Goal: Information Seeking & Learning: Learn about a topic

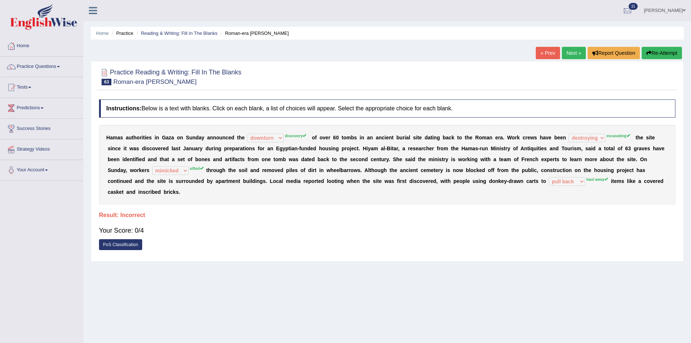
select select "downturn"
select select "destroying"
select select "mimicked"
select select "pull back"
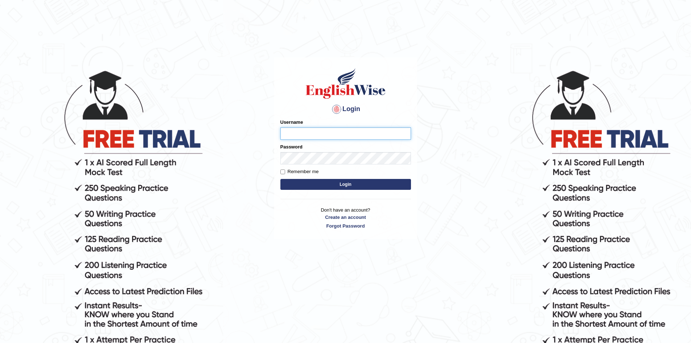
type input "Aliceenyonam"
click at [352, 181] on button "Login" at bounding box center [345, 184] width 131 height 11
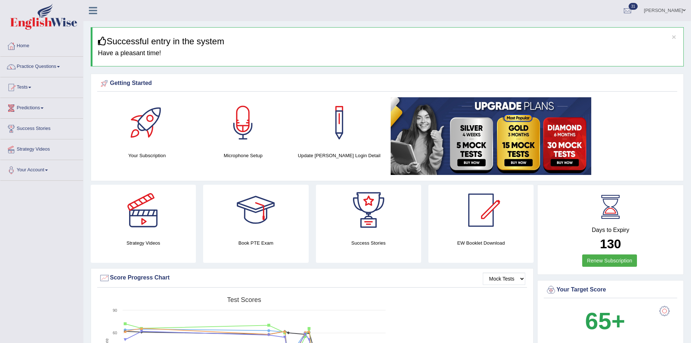
click at [24, 85] on link "Tests" at bounding box center [41, 86] width 83 height 18
click at [39, 100] on link "Take Practice Sectional Test" at bounding box center [47, 104] width 68 height 13
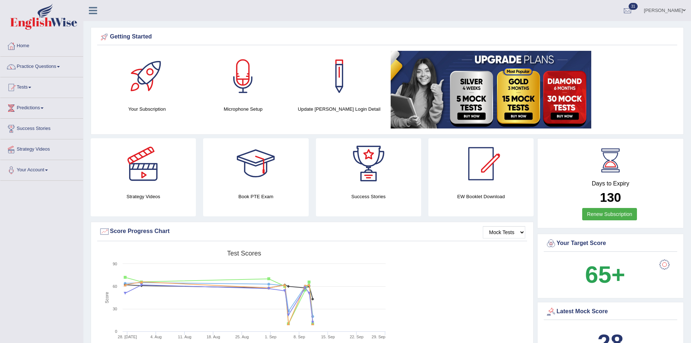
click at [139, 108] on h4 "Your Subscription" at bounding box center [147, 109] width 89 height 8
click at [30, 85] on link "Tests" at bounding box center [41, 86] width 83 height 18
click at [35, 103] on link "Take Practice Sectional Test" at bounding box center [47, 104] width 68 height 13
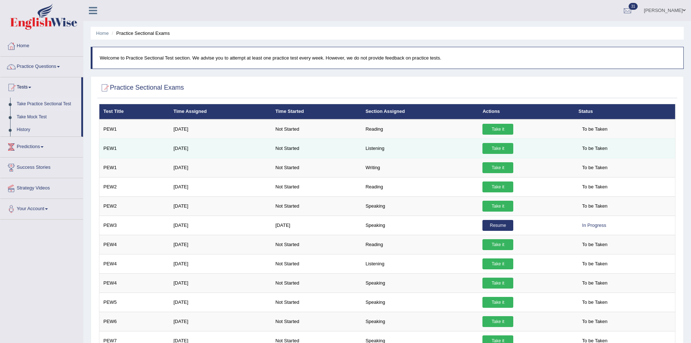
click at [500, 149] on link "Take it" at bounding box center [497, 148] width 31 height 11
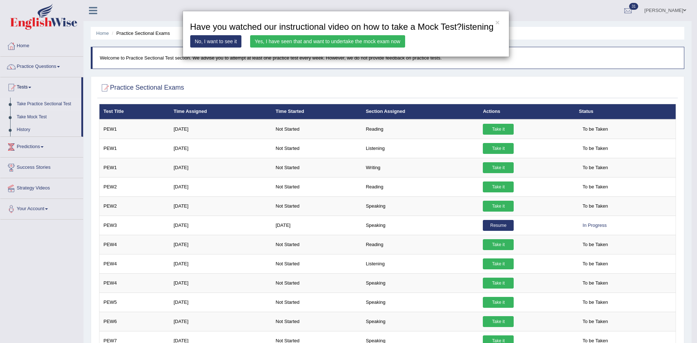
click at [362, 40] on link "Yes, I have seen that and want to undertake the mock exam now" at bounding box center [327, 41] width 155 height 12
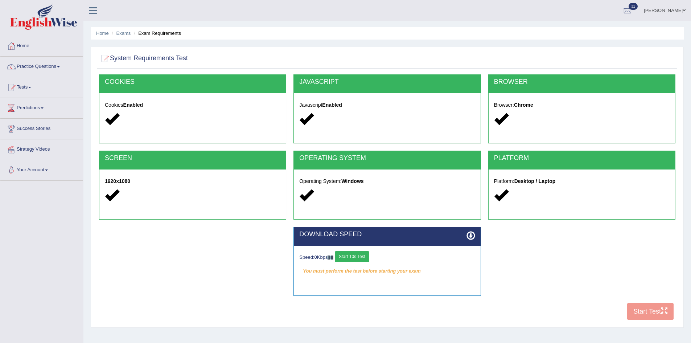
click at [350, 257] on button "Start 10s Test" at bounding box center [352, 256] width 34 height 11
click at [646, 310] on button "Start Test" at bounding box center [650, 311] width 46 height 17
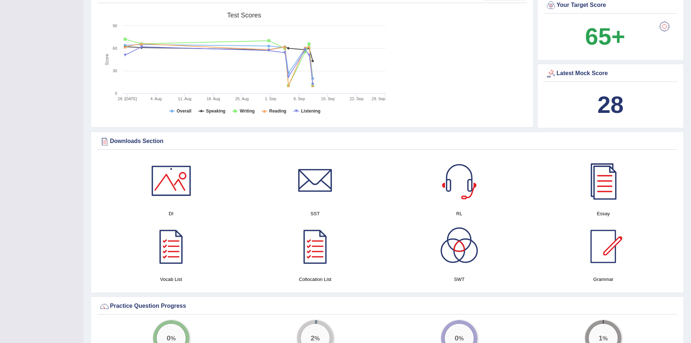
scroll to position [239, 0]
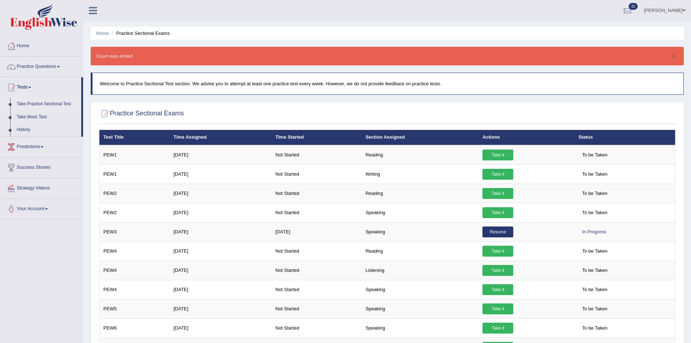
click at [28, 66] on link "Practice Questions" at bounding box center [41, 66] width 83 height 18
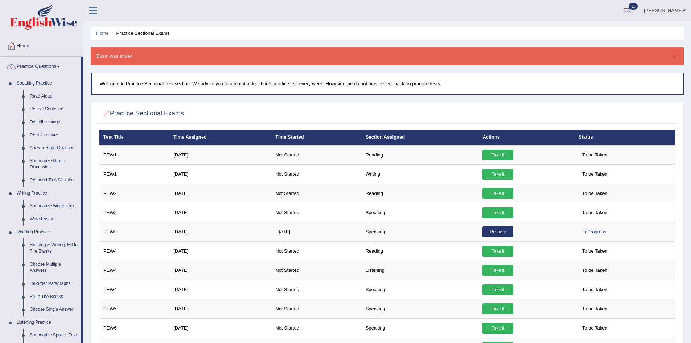
click at [36, 295] on link "Fill In The Blanks" at bounding box center [53, 296] width 55 height 13
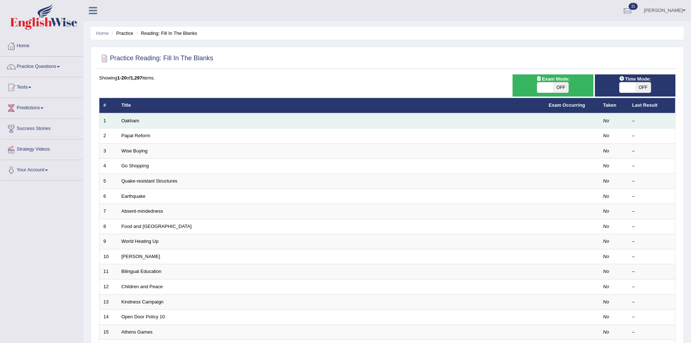
click at [217, 124] on td "Oakham" at bounding box center [331, 120] width 427 height 15
click at [128, 119] on link "Oakham" at bounding box center [131, 120] width 18 height 5
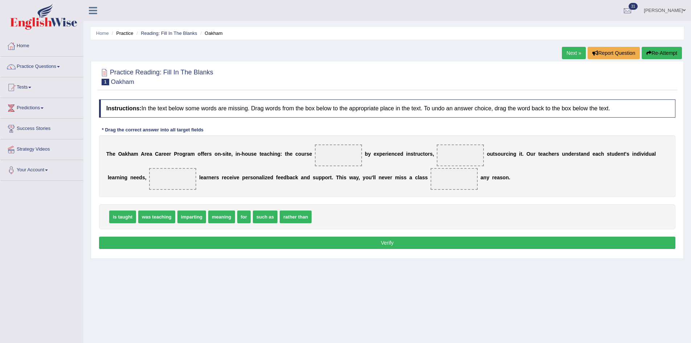
click at [335, 151] on span at bounding box center [338, 155] width 47 height 22
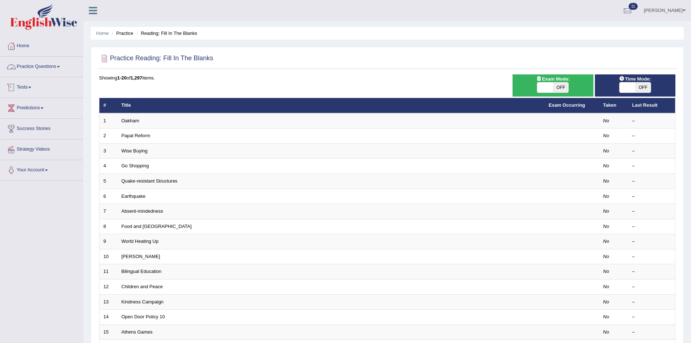
click at [37, 62] on link "Practice Questions" at bounding box center [41, 66] width 83 height 18
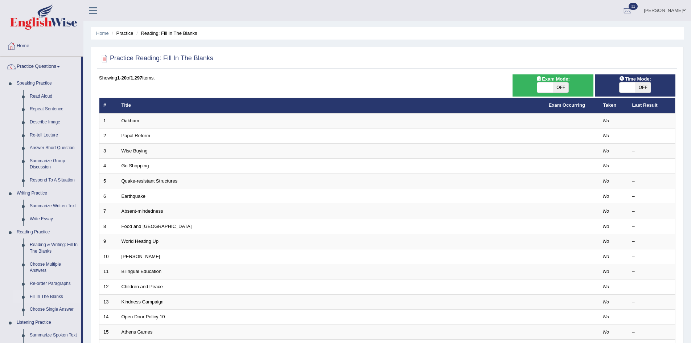
drag, startPoint x: 87, startPoint y: 145, endPoint x: 85, endPoint y: 168, distance: 23.0
click at [85, 168] on div "Home Practice Reading: Fill In The Blanks Practice Reading: Fill In The Blanks …" at bounding box center [387, 231] width 608 height 462
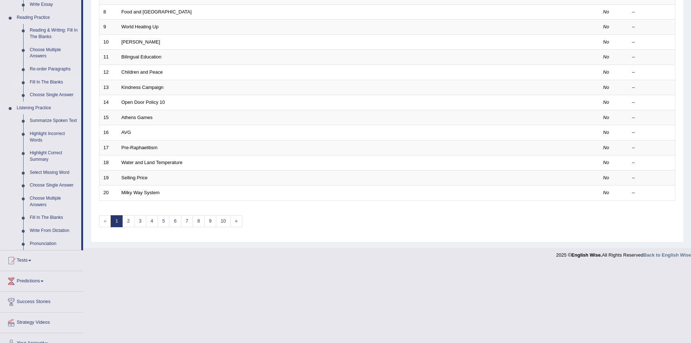
scroll to position [226, 0]
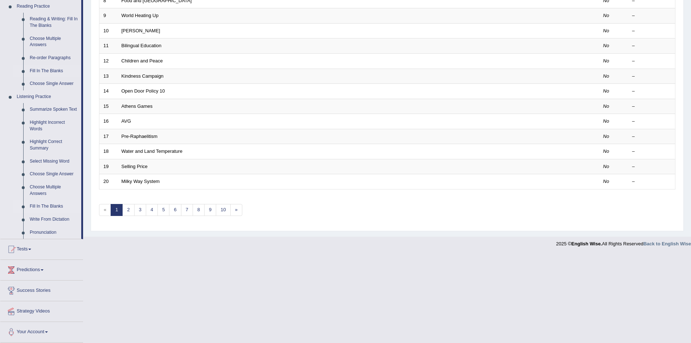
click at [45, 204] on link "Fill In The Blanks" at bounding box center [53, 206] width 55 height 13
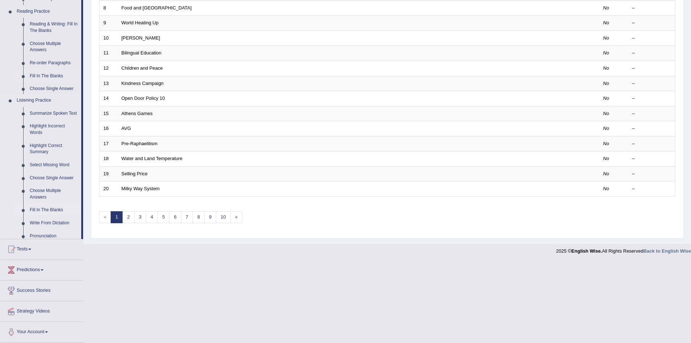
scroll to position [137, 0]
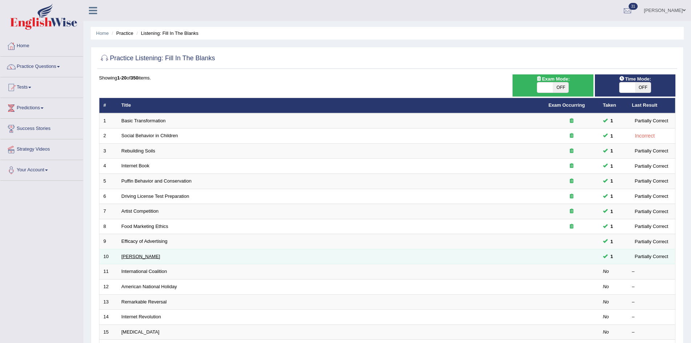
click at [122, 254] on link "[PERSON_NAME]" at bounding box center [141, 256] width 39 height 5
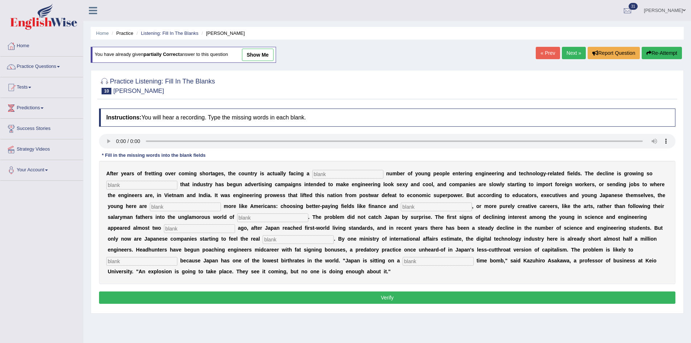
click at [337, 173] on input "text" at bounding box center [347, 174] width 71 height 9
click at [340, 174] on input "text" at bounding box center [347, 174] width 71 height 9
click at [349, 172] on input "text" at bounding box center [347, 174] width 71 height 9
type input "dendling"
click at [155, 185] on input "text" at bounding box center [141, 185] width 71 height 9
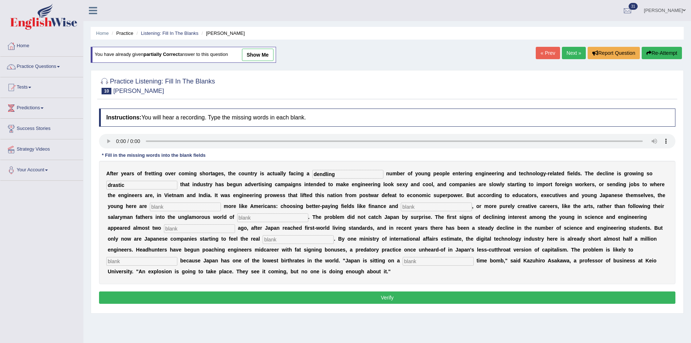
type input "drastic"
click at [221, 203] on input "text" at bounding box center [185, 206] width 71 height 9
type input "behaving"
click at [472, 210] on input "text" at bounding box center [436, 206] width 71 height 9
type input "medicene"
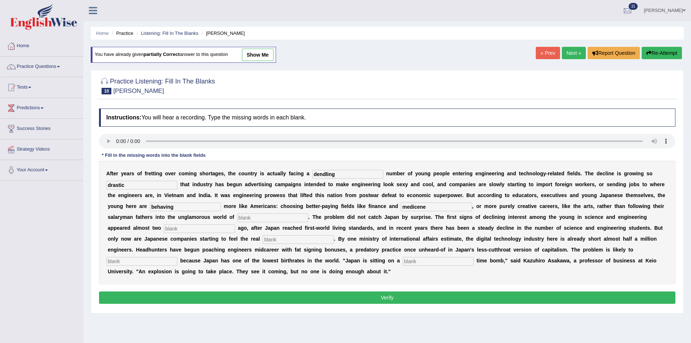
click at [308, 217] on input "text" at bounding box center [272, 217] width 71 height 9
type input "manufactuing"
click at [235, 228] on input "text" at bounding box center [199, 228] width 71 height 9
type input "decade"
click at [334, 236] on input "text" at bounding box center [298, 239] width 71 height 9
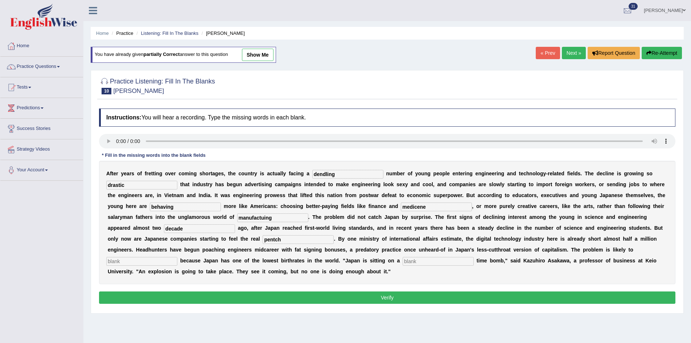
type input "pentch"
click at [177, 263] on input "text" at bounding box center [141, 261] width 71 height 9
type input "worsen"
click at [474, 260] on input "text" at bounding box center [438, 261] width 71 height 9
type input "demographic"
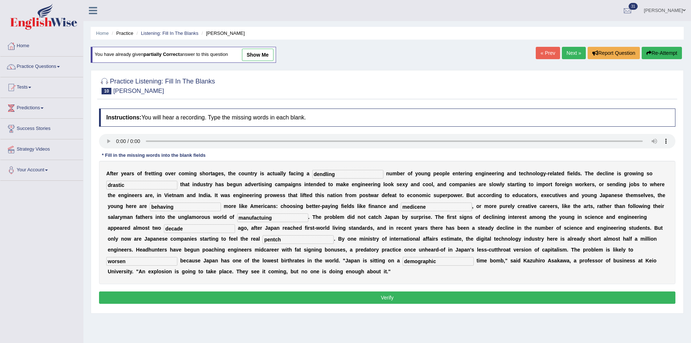
drag, startPoint x: 383, startPoint y: 217, endPoint x: 283, endPoint y: 214, distance: 100.5
click at [283, 214] on div "A f t e r y e a r s o f f r e t t i n g o v e r c o m i n g s h o r t a g e s ,…" at bounding box center [387, 222] width 576 height 123
type input "manufacturing"
drag, startPoint x: 515, startPoint y: 205, endPoint x: 380, endPoint y: 204, distance: 135.3
click at [380, 204] on div "A f t e r y e a r s o f f r e t t i n g o v e r c o m i n g s h o r t a g e s ,…" at bounding box center [387, 222] width 576 height 123
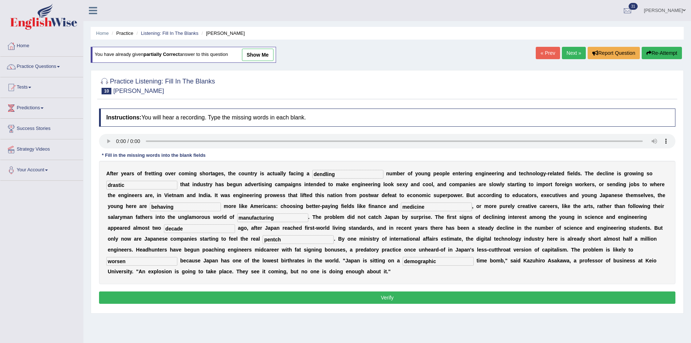
type input "medicine"
click at [394, 298] on button "Verify" at bounding box center [387, 297] width 576 height 12
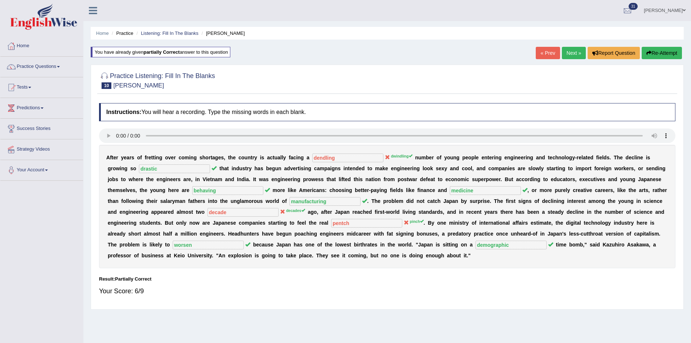
click at [572, 49] on link "Next »" at bounding box center [574, 53] width 24 height 12
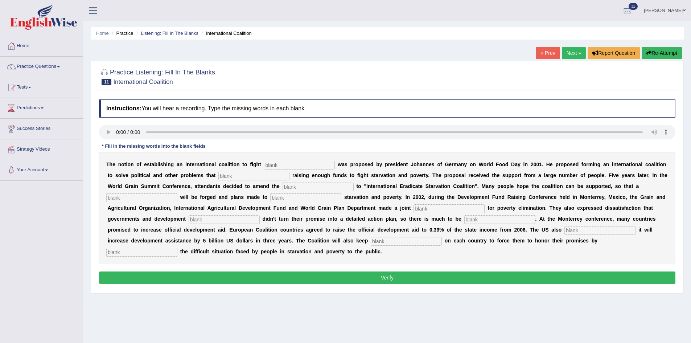
click at [298, 163] on input "text" at bounding box center [299, 165] width 71 height 9
click at [33, 86] on link "Tests" at bounding box center [41, 86] width 83 height 18
click at [53, 103] on link "Take Practice Sectional Test" at bounding box center [47, 104] width 68 height 13
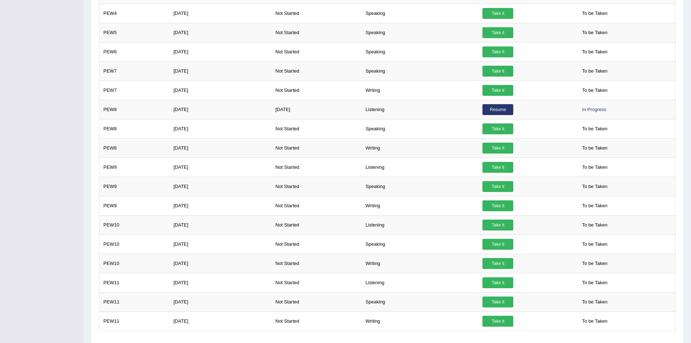
scroll to position [275, 0]
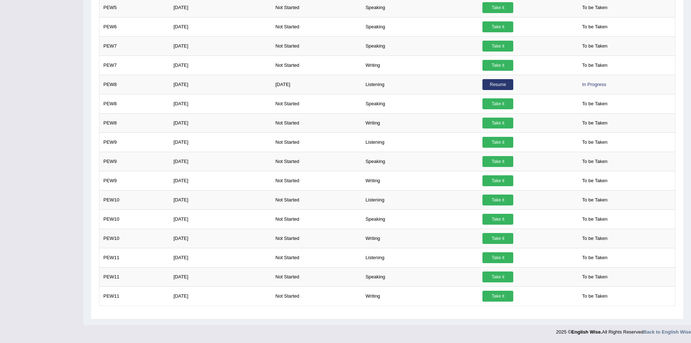
drag, startPoint x: 690, startPoint y: 179, endPoint x: 680, endPoint y: 47, distance: 132.1
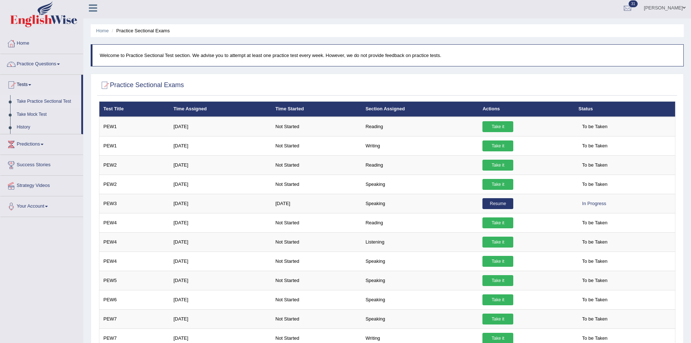
scroll to position [1, 0]
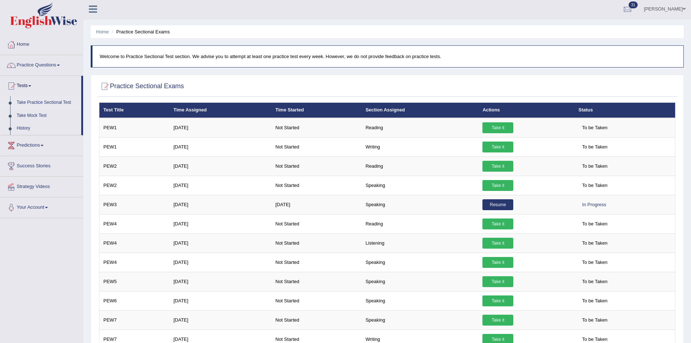
click at [691, 25] on html "Toggle navigation Home Practice Questions Speaking Practice Read Aloud Repeat S…" at bounding box center [345, 170] width 691 height 343
click at [23, 126] on link "History" at bounding box center [47, 128] width 68 height 13
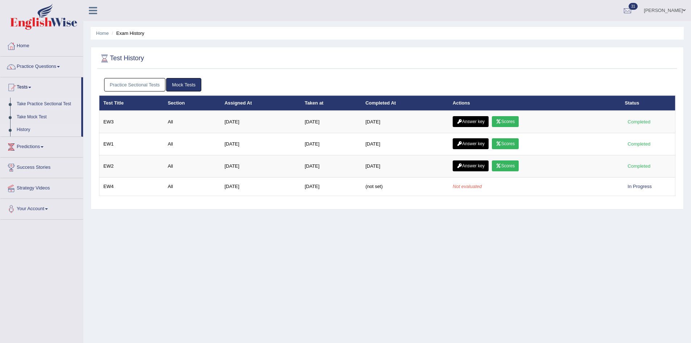
click at [44, 100] on link "Take Practice Sectional Test" at bounding box center [47, 104] width 68 height 13
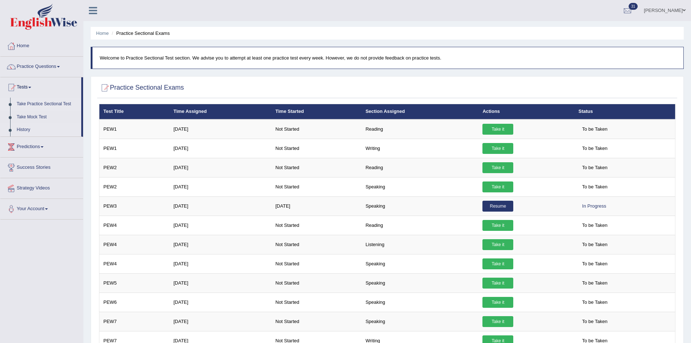
click at [26, 131] on link "History" at bounding box center [47, 129] width 68 height 13
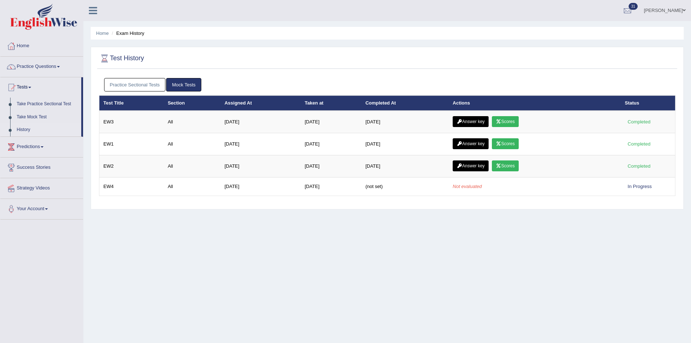
click at [125, 83] on link "Practice Sectional Tests" at bounding box center [135, 84] width 62 height 13
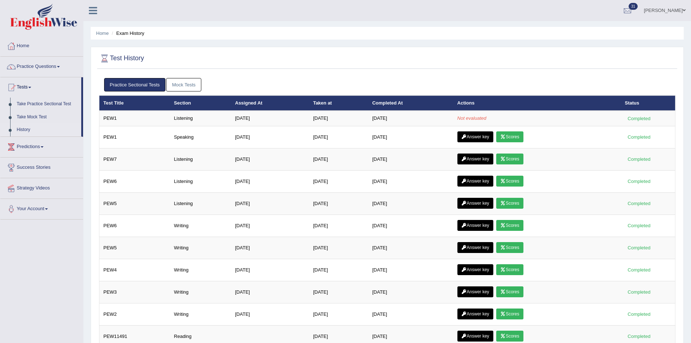
click at [24, 129] on link "History" at bounding box center [47, 129] width 68 height 13
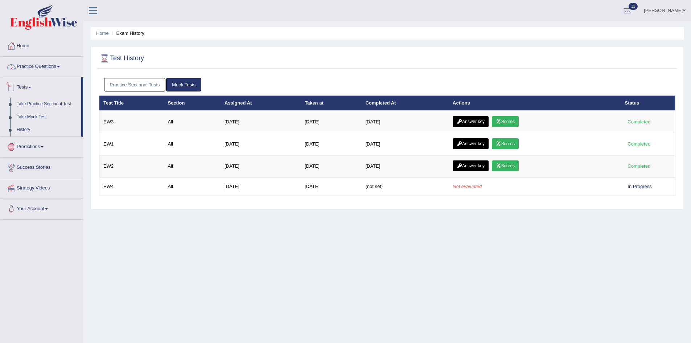
click at [34, 65] on link "Practice Questions" at bounding box center [41, 66] width 83 height 18
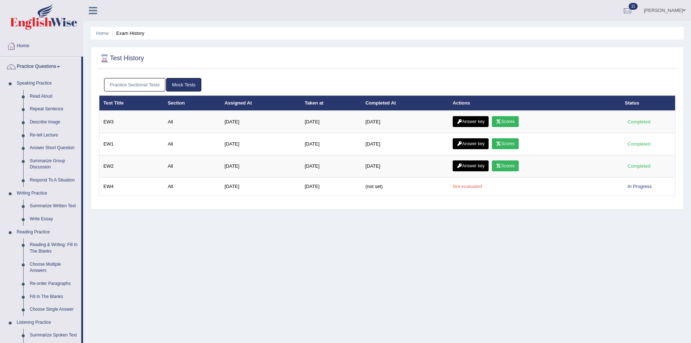
scroll to position [226, 0]
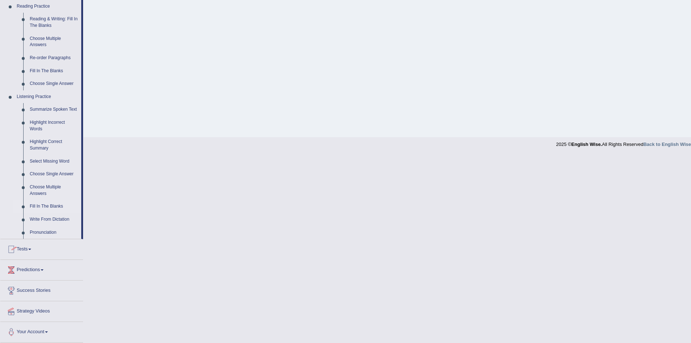
click at [46, 207] on link "Fill In The Blanks" at bounding box center [53, 206] width 55 height 13
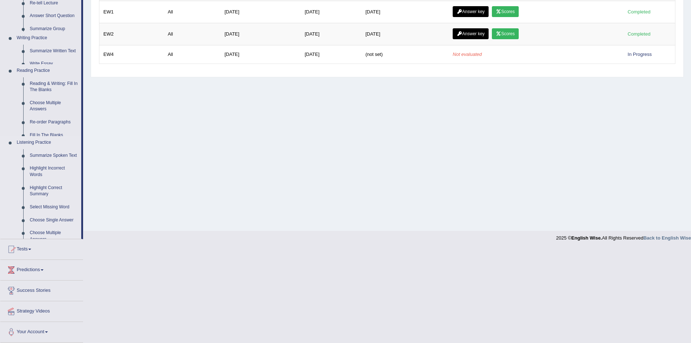
scroll to position [38, 0]
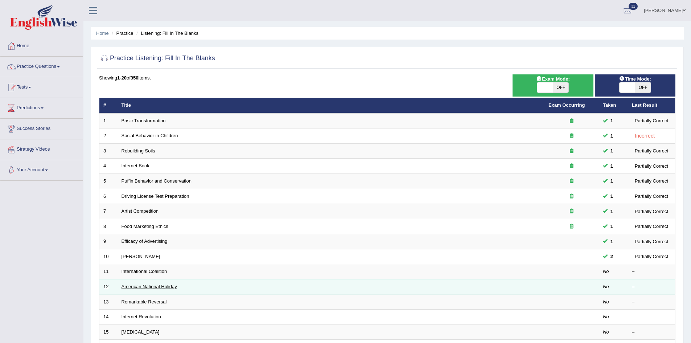
click at [141, 287] on link "American National Holiday" at bounding box center [150, 286] width 56 height 5
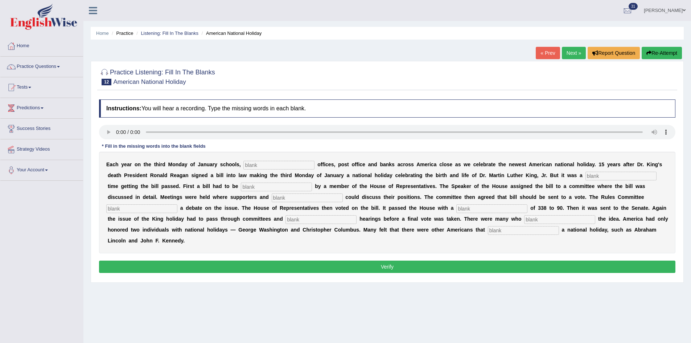
click at [258, 164] on input "text" at bounding box center [278, 165] width 71 height 9
click at [585, 180] on input "text" at bounding box center [620, 176] width 71 height 9
drag, startPoint x: 332, startPoint y: 193, endPoint x: 332, endPoint y: 186, distance: 6.5
click at [332, 191] on div "E a c h y e a r o n t h e t h i r d M o n d a y o f J a n u a r y s c h o o l s…" at bounding box center [387, 203] width 576 height 102
click at [312, 185] on input "text" at bounding box center [276, 186] width 71 height 9
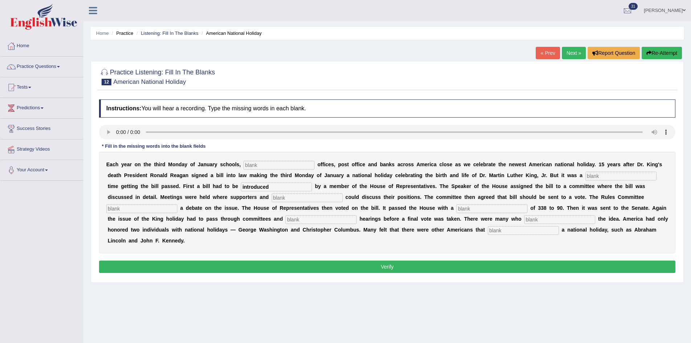
type input "introduced"
click at [547, 50] on link "« Prev" at bounding box center [548, 53] width 24 height 12
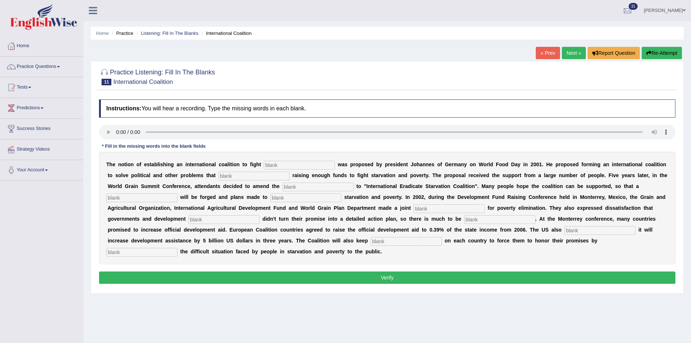
click at [576, 52] on link "Next »" at bounding box center [574, 53] width 24 height 12
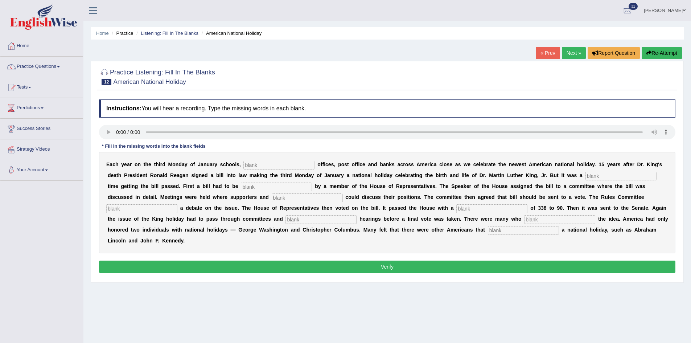
click at [539, 50] on link "« Prev" at bounding box center [548, 53] width 24 height 12
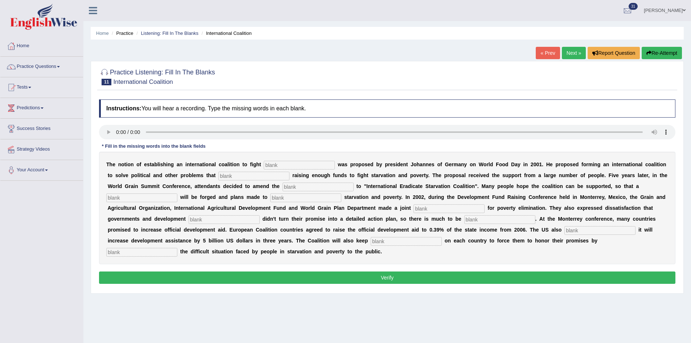
click at [278, 162] on input "text" at bounding box center [299, 165] width 71 height 9
click at [316, 160] on div "T h e n o t i o n o f e s t a b l i s h i n g a n i n t e r n a t i o n a l c o…" at bounding box center [387, 208] width 576 height 112
click at [315, 165] on input "text" at bounding box center [299, 165] width 71 height 9
type input "staation"
click at [269, 176] on input "text" at bounding box center [253, 176] width 71 height 9
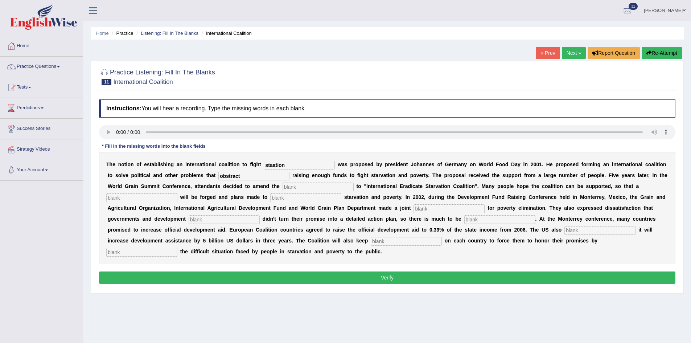
type input "obstract"
click at [352, 185] on input "text" at bounding box center [318, 186] width 71 height 9
type input ","
type input "manofestor"
click at [177, 196] on input "text" at bounding box center [141, 197] width 71 height 9
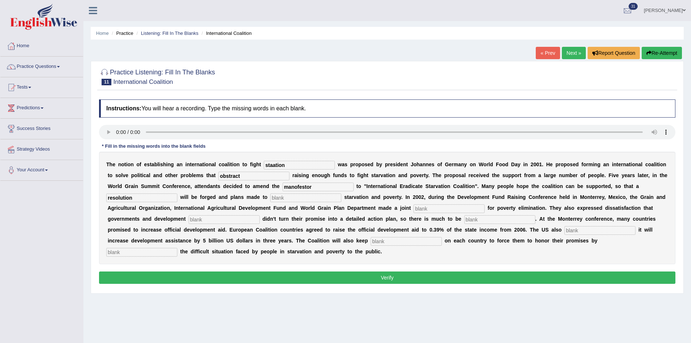
type input "resolution"
click at [341, 199] on input "text" at bounding box center [305, 197] width 71 height 9
click at [485, 208] on input "text" at bounding box center [449, 208] width 71 height 9
type input "appeal"
click at [260, 221] on input "text" at bounding box center [224, 219] width 71 height 9
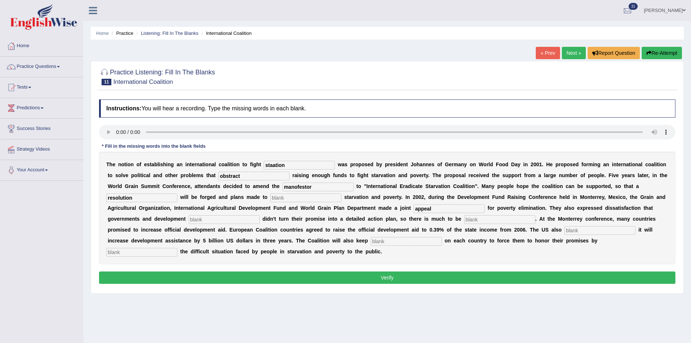
click at [535, 219] on input "text" at bounding box center [499, 219] width 71 height 9
click at [567, 53] on link "Next »" at bounding box center [574, 53] width 24 height 12
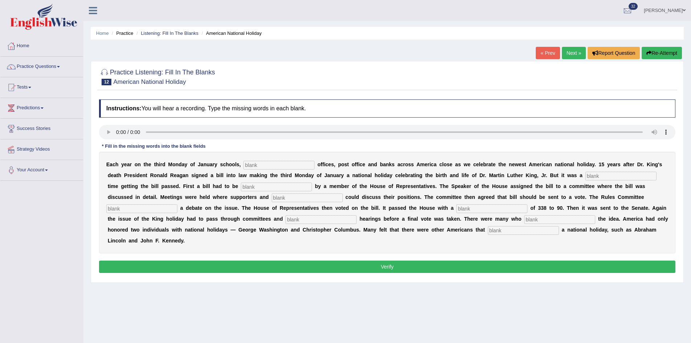
click at [545, 49] on link "« Prev" at bounding box center [548, 53] width 24 height 12
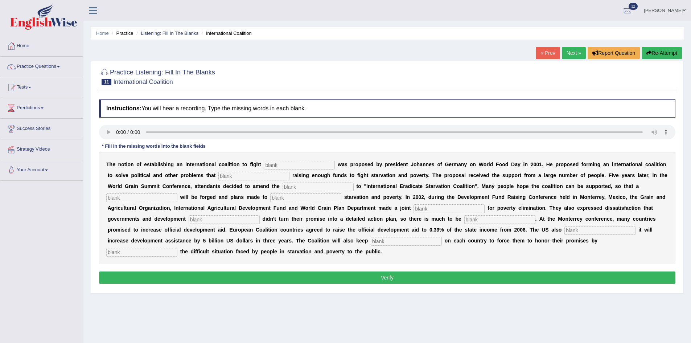
click at [275, 164] on input "text" at bounding box center [299, 165] width 71 height 9
click at [277, 164] on input "text" at bounding box center [299, 165] width 71 height 9
type input "staffasion"
click at [253, 177] on input "text" at bounding box center [253, 176] width 71 height 9
type input "obstract"
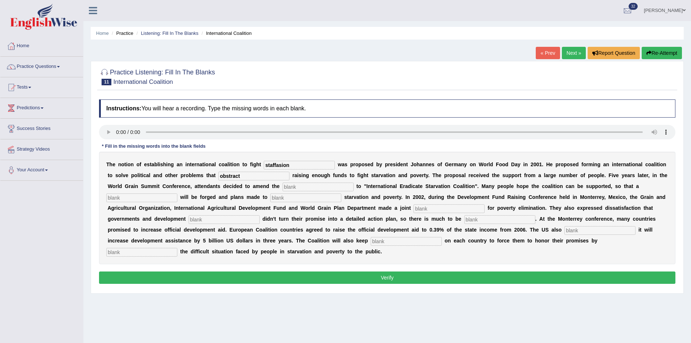
click at [348, 185] on input "text" at bounding box center [318, 186] width 71 height 9
type input "manifestor"
click at [177, 195] on input "text" at bounding box center [141, 197] width 71 height 9
type input "resoluton"
click at [339, 198] on input "text" at bounding box center [305, 197] width 71 height 9
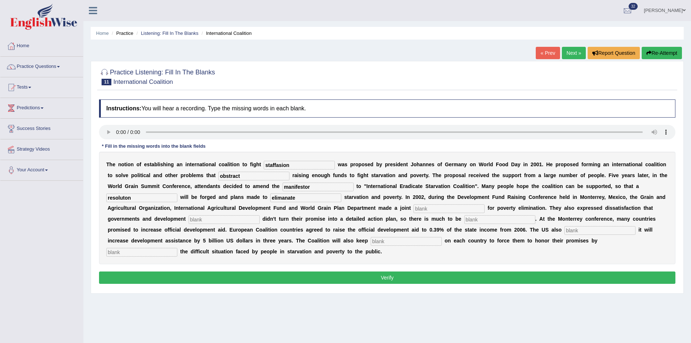
type input "elimanate"
click at [485, 209] on input "text" at bounding box center [449, 208] width 71 height 9
type input "applea"
type input "a[[eal"
click at [260, 219] on input "text" at bounding box center [224, 219] width 71 height 9
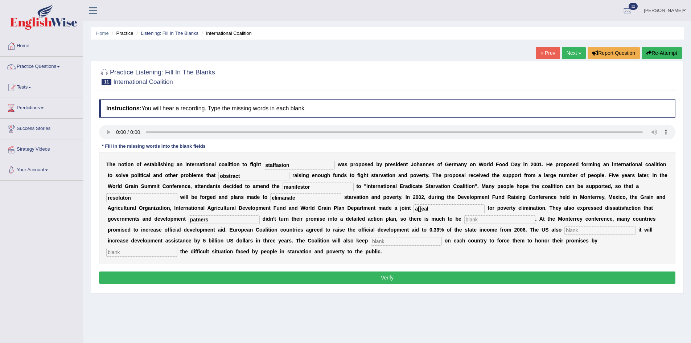
type input "patners"
click at [535, 219] on input "text" at bounding box center [499, 219] width 71 height 9
type input "desired"
click at [564, 235] on input "text" at bounding box center [599, 230] width 71 height 9
type input "announce"
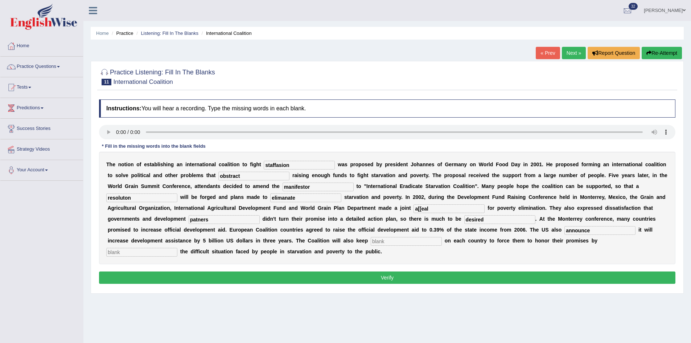
click at [442, 240] on input "text" at bounding box center [406, 241] width 71 height 9
type input "presure"
drag, startPoint x: 543, startPoint y: 203, endPoint x: 521, endPoint y: 205, distance: 21.5
click at [520, 204] on div "T h e n o t i o n o f e s t a b l i s h i n g a n i n t e r n a t i o n a l c o…" at bounding box center [387, 208] width 576 height 112
drag, startPoint x: 543, startPoint y: 208, endPoint x: 506, endPoint y: 206, distance: 37.1
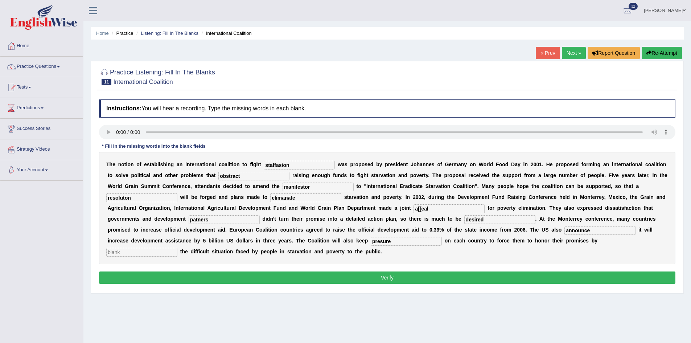
click at [506, 206] on div "T h e n o t i o n o f e s t a b l i s h i n g a n i n t e r n a t i o n a l c o…" at bounding box center [387, 208] width 576 height 112
click at [177, 254] on input "text" at bounding box center [141, 252] width 71 height 9
drag, startPoint x: 541, startPoint y: 209, endPoint x: 474, endPoint y: 210, distance: 67.1
click at [474, 210] on div "T h e n o t i o n o f e s t a b l i s h i n g a n i n t e r n a t i o n a l c o…" at bounding box center [387, 208] width 576 height 112
type input "P"
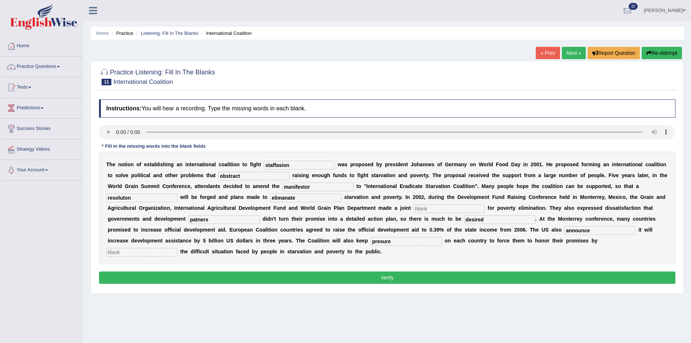
type input "A"
type input "appeal"
click at [177, 197] on input "resoluton" at bounding box center [141, 197] width 71 height 9
type input "resolution"
click at [262, 267] on div "Instructions: You will hear a recording. Type the missing words in each blank. …" at bounding box center [387, 193] width 580 height 194
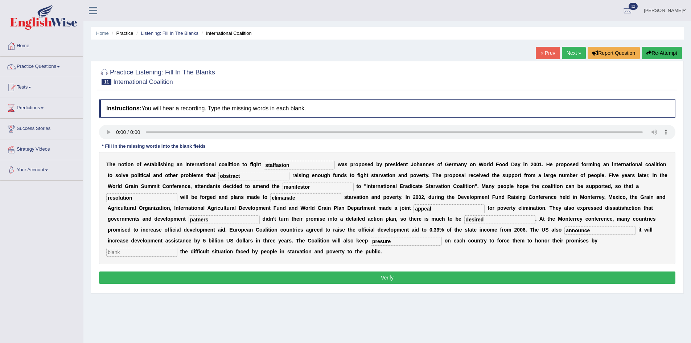
click at [262, 275] on button "Verify" at bounding box center [387, 277] width 576 height 12
click at [268, 279] on button "Verify" at bounding box center [387, 277] width 576 height 12
click at [177, 254] on input "text" at bounding box center [141, 252] width 71 height 9
type input "p"
type input "medical"
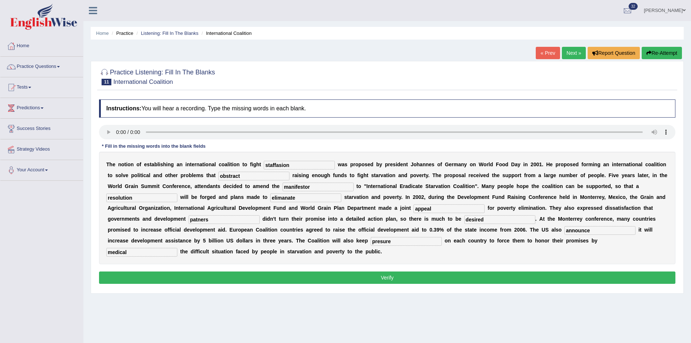
click at [239, 272] on button "Verify" at bounding box center [387, 277] width 576 height 12
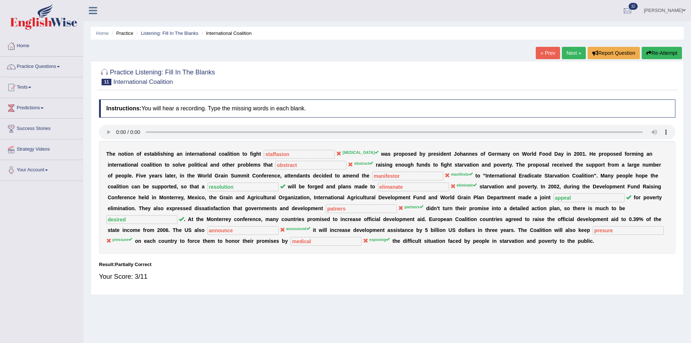
click at [543, 51] on link "« Prev" at bounding box center [548, 53] width 24 height 12
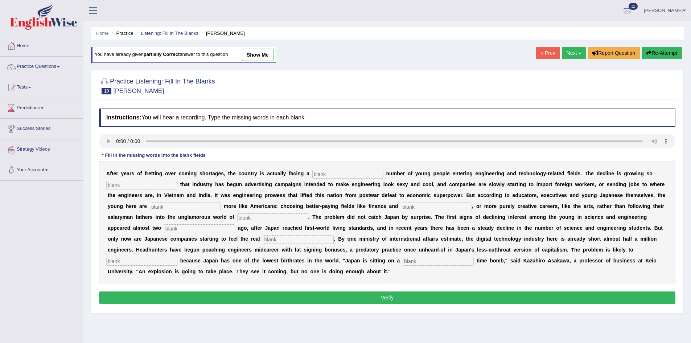
click at [574, 49] on link "Next »" at bounding box center [574, 53] width 24 height 12
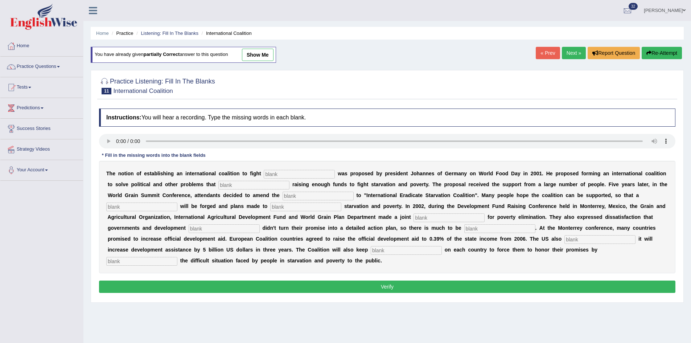
click at [284, 173] on input "text" at bounding box center [299, 174] width 71 height 9
click at [289, 176] on input "text" at bounding box center [299, 174] width 71 height 9
type input "starvation"
click at [264, 184] on input "text" at bounding box center [253, 185] width 71 height 9
type input "obstruct"
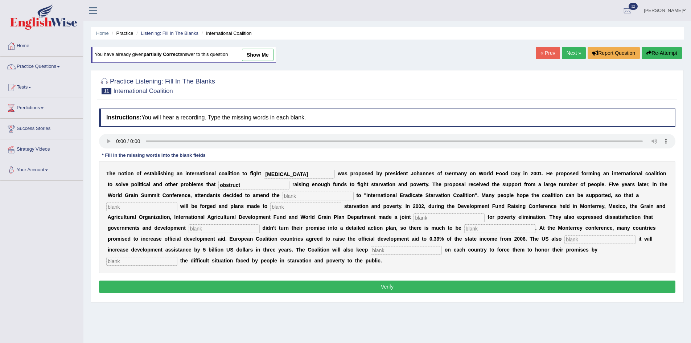
click at [353, 196] on input "text" at bounding box center [318, 196] width 71 height 9
type input "manifsto"
click at [177, 204] on input "text" at bounding box center [141, 206] width 71 height 9
type input "resolution"
click at [341, 204] on input "text" at bounding box center [305, 206] width 71 height 9
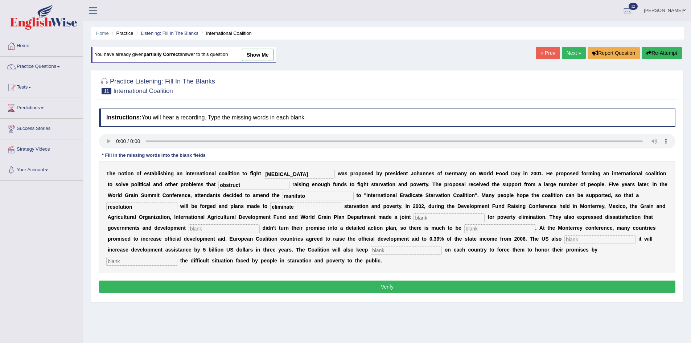
type input "eliminate"
drag, startPoint x: 367, startPoint y: 196, endPoint x: 307, endPoint y: 196, distance: 60.2
click at [307, 196] on div "T h e n o t i o n o f e s t a b l i s h i n g a n i n t e r n a t i o n a l c o…" at bounding box center [387, 217] width 576 height 112
type input "manifesto"
click at [485, 217] on input "text" at bounding box center [449, 217] width 71 height 9
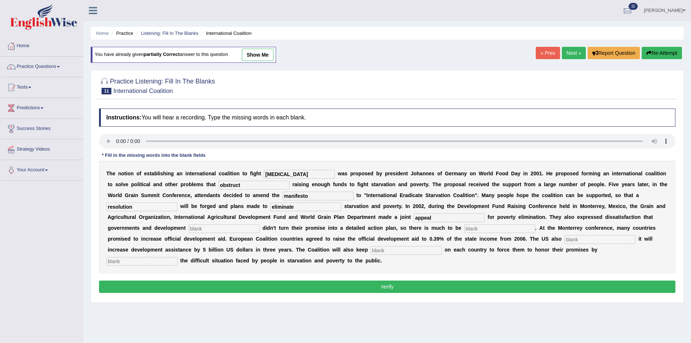
type input "appeal"
click at [260, 227] on input "text" at bounding box center [224, 228] width 71 height 9
type input "desired"
click at [535, 227] on input "text" at bounding box center [499, 228] width 71 height 9
click at [535, 228] on input "text" at bounding box center [499, 228] width 71 height 9
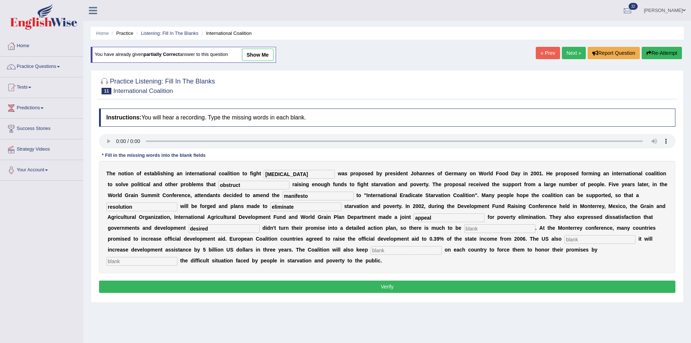
click at [564, 244] on input "text" at bounding box center [599, 239] width 71 height 9
type input "announced"
click at [442, 248] on input "text" at bounding box center [406, 250] width 71 height 9
type input "pressure"
click at [177, 261] on input "text" at bounding box center [141, 261] width 71 height 9
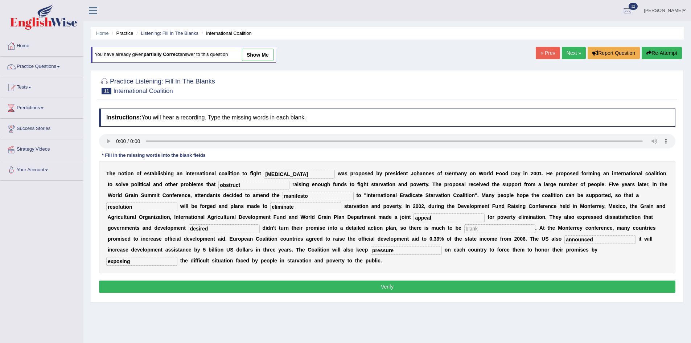
type input "exposing"
click at [535, 230] on input "text" at bounding box center [499, 228] width 71 height 9
click at [535, 228] on input "text" at bounding box center [499, 228] width 71 height 9
click at [515, 289] on button "Verify" at bounding box center [387, 286] width 576 height 12
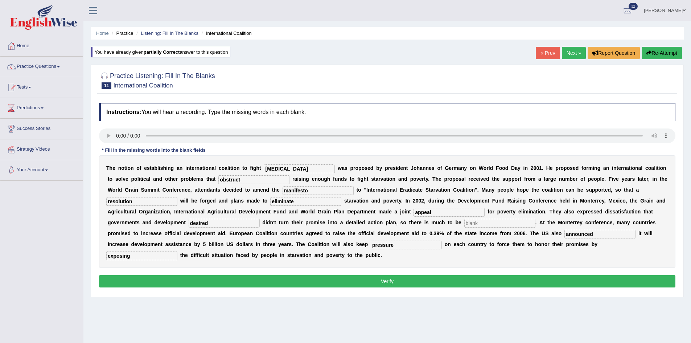
click at [535, 221] on input "text" at bounding box center [499, 223] width 71 height 9
click at [535, 220] on input "text" at bounding box center [499, 223] width 71 height 9
type input "desired"
click at [338, 280] on button "Verify" at bounding box center [387, 281] width 576 height 12
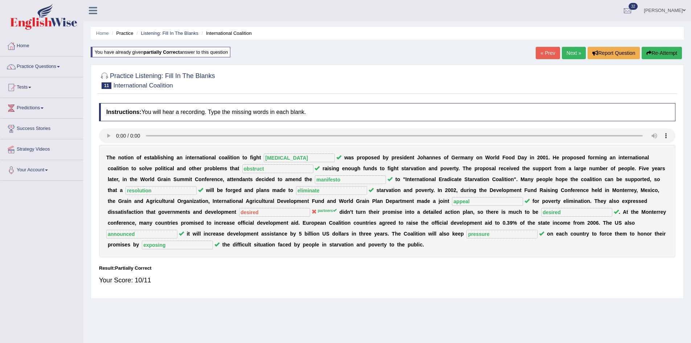
click at [564, 51] on link "Next »" at bounding box center [574, 53] width 24 height 12
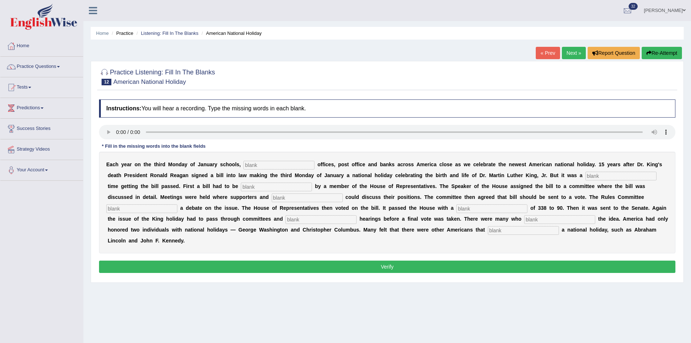
click at [262, 164] on input "text" at bounding box center [278, 165] width 71 height 9
click at [272, 165] on input "text" at bounding box center [278, 165] width 71 height 9
type input "federal"
click at [585, 180] on input "text" at bounding box center [620, 176] width 71 height 9
type input "tuff"
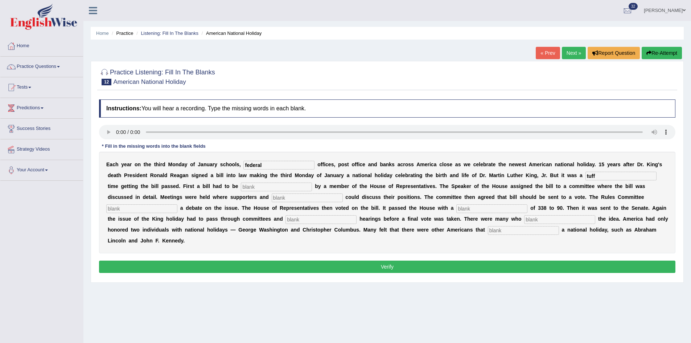
click at [312, 185] on input "text" at bounding box center [276, 186] width 71 height 9
type input "introuced"
click at [343, 196] on input "text" at bounding box center [307, 197] width 71 height 9
type input "opnetint"
click at [177, 210] on input "text" at bounding box center [141, 208] width 71 height 9
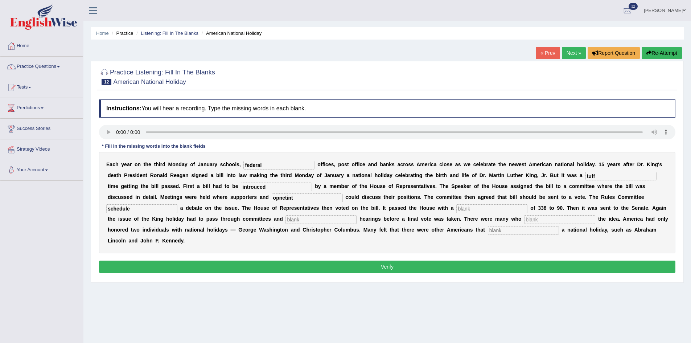
type input "schedule"
click at [527, 208] on input "text" at bounding box center [491, 208] width 71 height 9
type input "vote"
click at [357, 222] on input "text" at bounding box center [320, 219] width 71 height 9
type input "public"
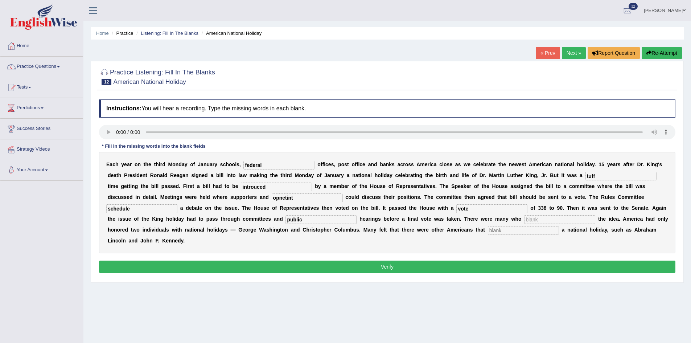
drag, startPoint x: 120, startPoint y: 227, endPoint x: 121, endPoint y: 231, distance: 4.5
click at [524, 224] on input "text" at bounding box center [559, 219] width 71 height 9
type input "opose"
click at [488, 235] on input "text" at bounding box center [523, 230] width 71 height 9
type input "deserved"
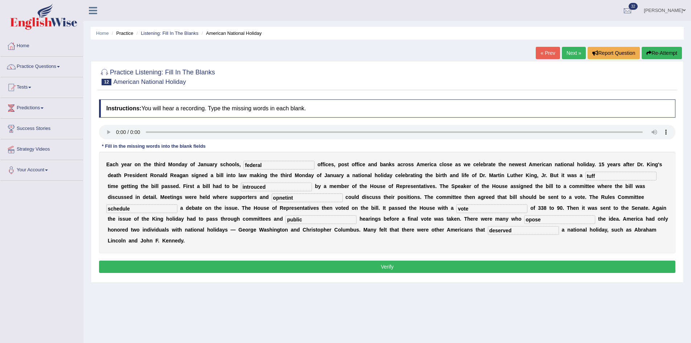
drag, startPoint x: 392, startPoint y: 198, endPoint x: 345, endPoint y: 199, distance: 47.2
click at [345, 199] on div "E a c h y e a r o n t h e t h i r d M o n d a y o f J a n u a r y s c h o o l s…" at bounding box center [387, 203] width 576 height 102
type input "oponent"
drag, startPoint x: 349, startPoint y: 184, endPoint x: 276, endPoint y: 188, distance: 73.0
click at [277, 188] on div "E a c h y e a r o n t h e t h i r d M o n d a y o f J a n u a r y s c h o o l s…" at bounding box center [387, 203] width 576 height 102
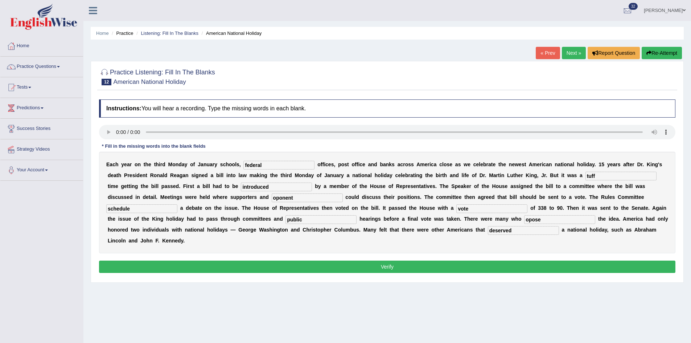
type input "introduced"
drag, startPoint x: 128, startPoint y: 229, endPoint x: 58, endPoint y: 229, distance: 70.7
click at [57, 229] on div "Toggle navigation Home Practice Questions Speaking Practice Read Aloud Repeat S…" at bounding box center [345, 188] width 691 height 377
type input "opposed"
click at [143, 266] on button "Verify" at bounding box center [387, 266] width 576 height 12
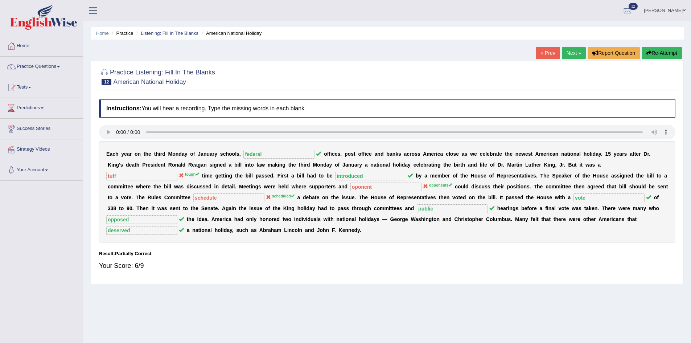
click at [568, 52] on link "Next »" at bounding box center [574, 53] width 24 height 12
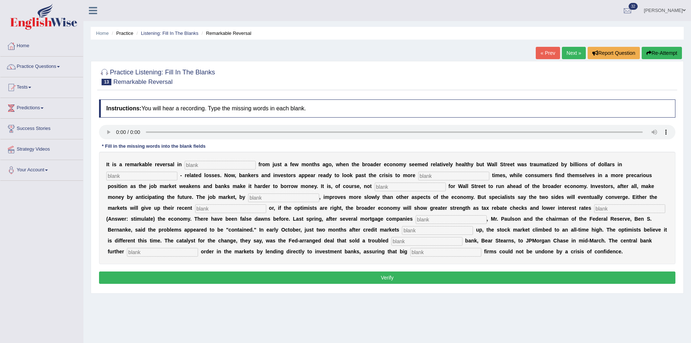
click at [234, 165] on input "text" at bounding box center [220, 165] width 71 height 9
click at [211, 161] on input "text" at bounding box center [220, 165] width 71 height 9
type input "attitude"
click at [171, 177] on input "text" at bounding box center [141, 176] width 71 height 9
type input "morgage"
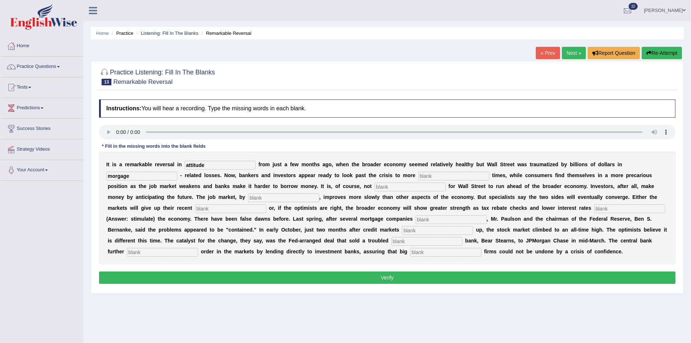
click at [452, 173] on input "text" at bounding box center [453, 176] width 71 height 9
type input "profitable"
click at [442, 184] on input "text" at bounding box center [410, 186] width 71 height 9
type input "uncommon"
click at [319, 194] on input "text" at bounding box center [283, 197] width 71 height 9
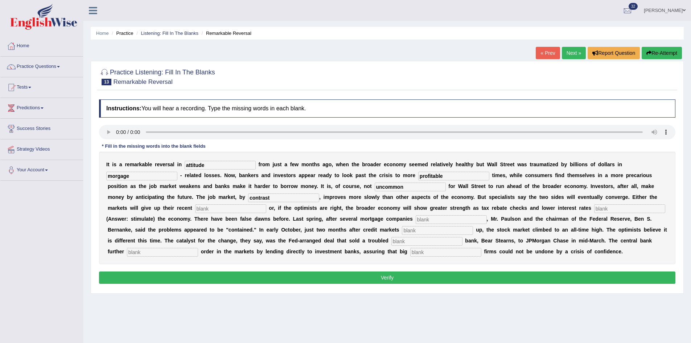
type input "contrast"
click at [266, 208] on input "text" at bounding box center [230, 208] width 71 height 9
type input "games"
click at [594, 213] on input "text" at bounding box center [629, 208] width 71 height 9
type input "steimulate"
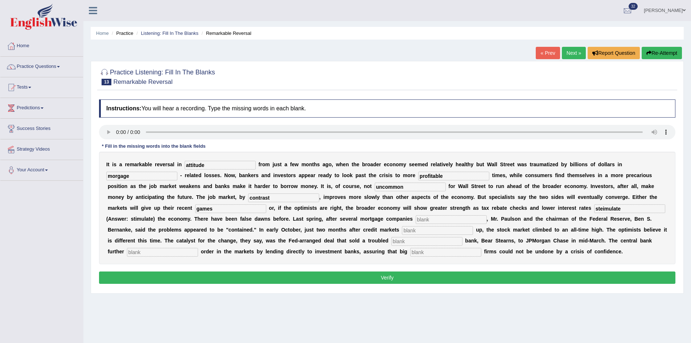
click at [442, 224] on input "text" at bounding box center [451, 219] width 71 height 9
type input "l"
type input "collapsed"
click at [464, 235] on input "text" at bounding box center [437, 230] width 71 height 9
type input "flowsup"
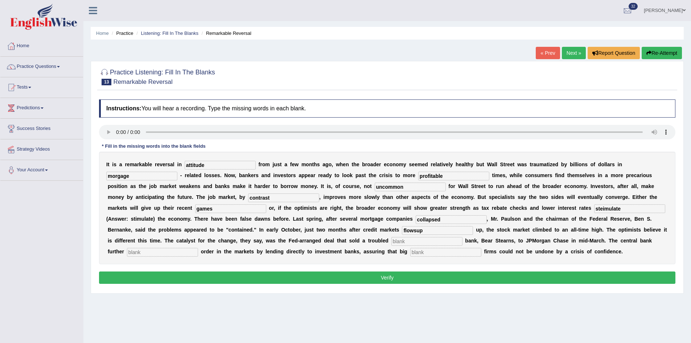
click at [463, 246] on input "text" at bounding box center [426, 241] width 71 height 9
type input "investimanet"
click at [198, 256] on input "text" at bounding box center [162, 252] width 71 height 9
type input "restored"
click at [481, 256] on input "text" at bounding box center [445, 252] width 71 height 9
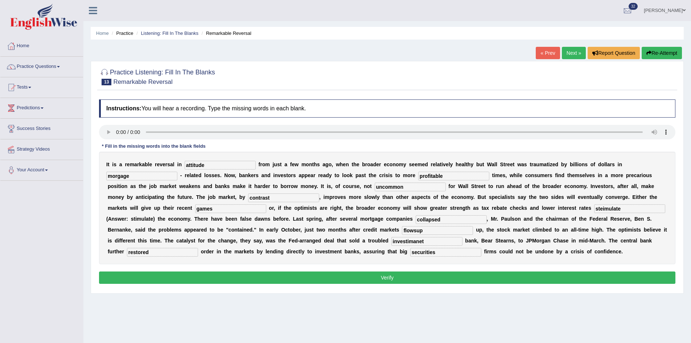
type input "securities"
drag, startPoint x: 500, startPoint y: 247, endPoint x: 492, endPoint y: 250, distance: 9.3
click at [492, 250] on div "I t i s a r e m a r k a b l e r e v e r s a l i n attitude f r o m j u s t a f …" at bounding box center [387, 208] width 576 height 112
drag, startPoint x: 501, startPoint y: 251, endPoint x: 413, endPoint y: 254, distance: 88.5
click at [413, 254] on div "I t i s a r e m a r k a b l e r e v e r s a l i n attitude f r o m j u s t a f …" at bounding box center [387, 208] width 576 height 112
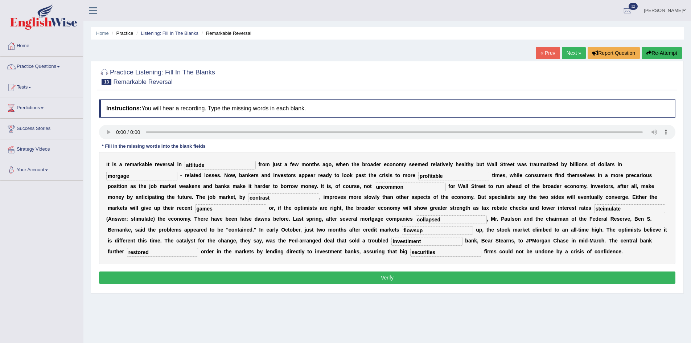
type input "investiment"
drag, startPoint x: 460, startPoint y: 240, endPoint x: 423, endPoint y: 242, distance: 36.3
click at [423, 242] on div "I t i s a r e m a r k a b l e r e v e r s a l i n attitude f r o m j u s t a f …" at bounding box center [387, 208] width 576 height 112
type input "flowup"
drag, startPoint x: 156, startPoint y: 219, endPoint x: 12, endPoint y: 193, distance: 146.8
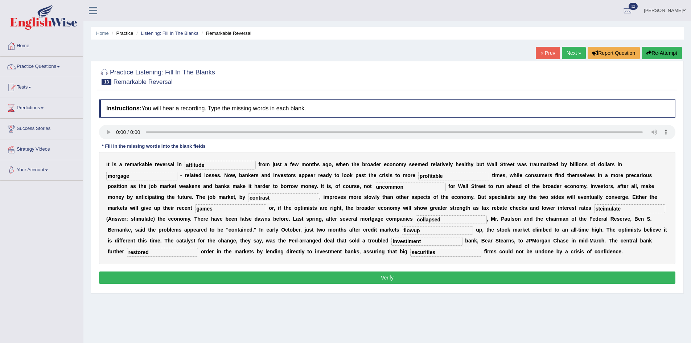
click at [12, 193] on div "Toggle navigation Home Practice Questions Speaking Practice Read Aloud Repeat S…" at bounding box center [345, 188] width 691 height 377
type input "stimulate"
click at [118, 176] on input "morgage" at bounding box center [141, 176] width 71 height 9
type input "mortgage"
click at [243, 284] on button "Verify" at bounding box center [387, 277] width 576 height 12
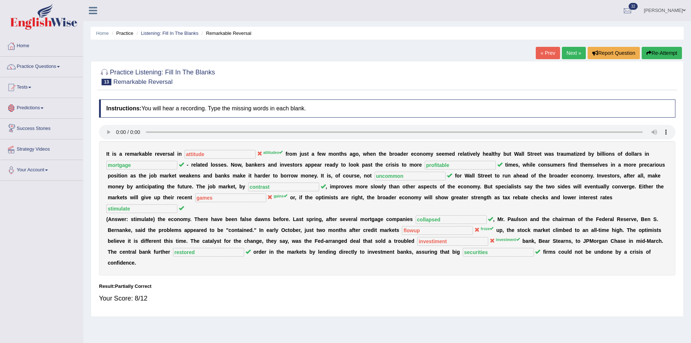
click at [32, 86] on link "Tests" at bounding box center [41, 86] width 83 height 18
click at [47, 103] on link "Take Practice Sectional Test" at bounding box center [47, 104] width 68 height 13
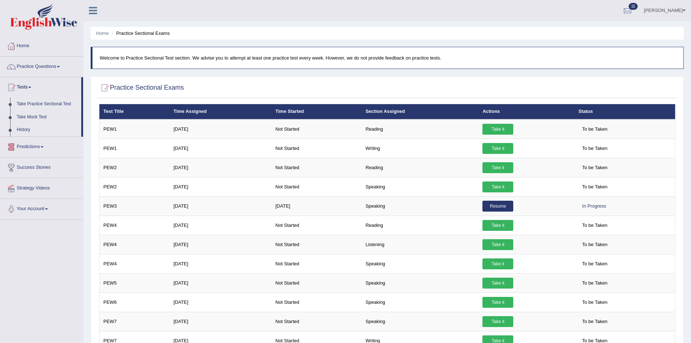
click at [29, 129] on link "History" at bounding box center [47, 129] width 68 height 13
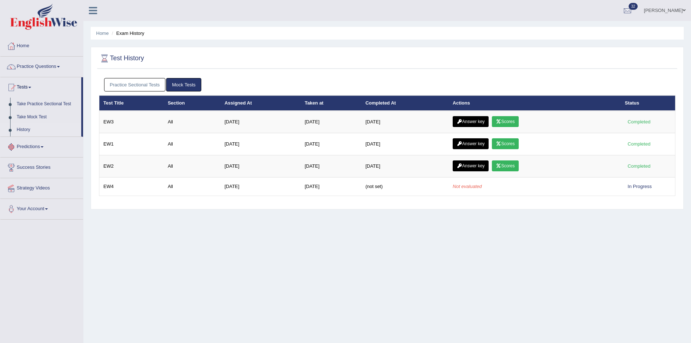
click at [21, 130] on link "History" at bounding box center [47, 129] width 68 height 13
click at [36, 103] on link "Take Practice Sectional Test" at bounding box center [47, 104] width 68 height 13
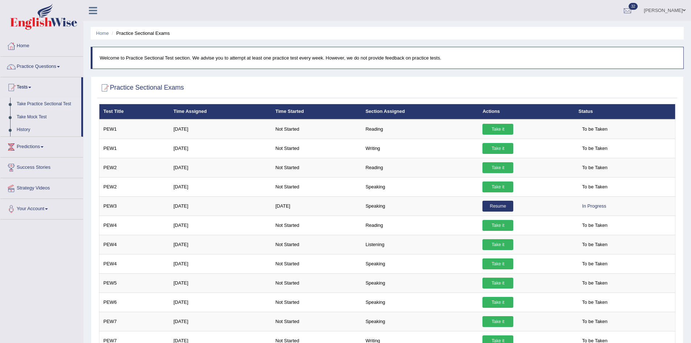
click at [36, 102] on link "Take Practice Sectional Test" at bounding box center [47, 104] width 68 height 13
click at [24, 126] on link "History" at bounding box center [47, 129] width 68 height 13
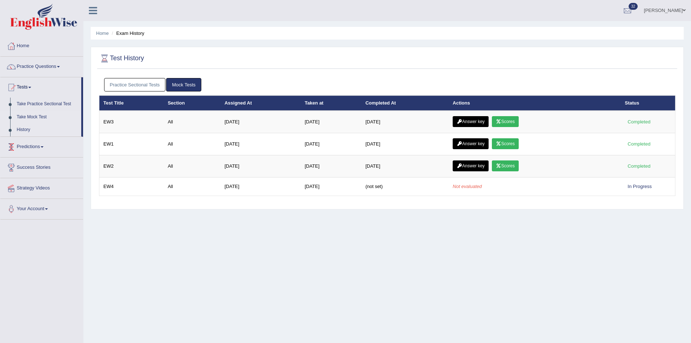
click at [42, 116] on link "Take Mock Test" at bounding box center [47, 117] width 68 height 13
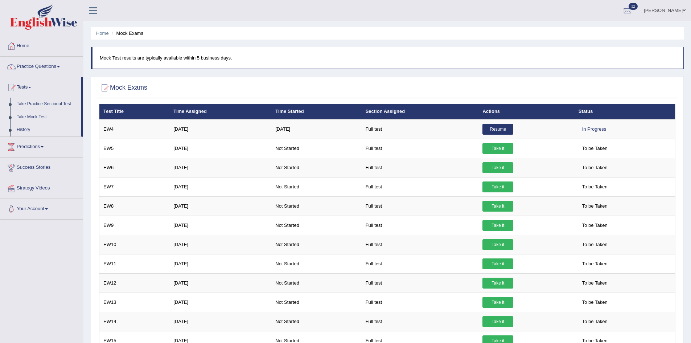
click at [20, 127] on link "History" at bounding box center [47, 129] width 68 height 13
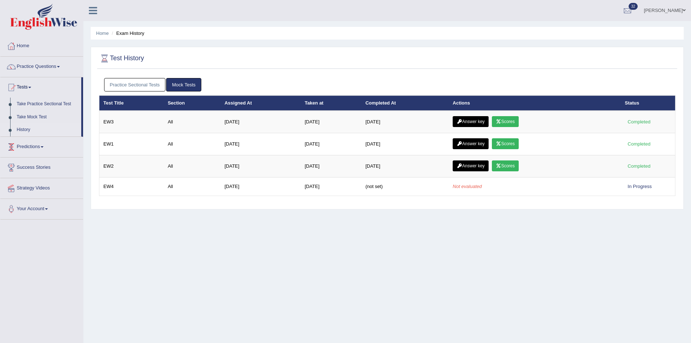
click at [127, 81] on link "Practice Sectional Tests" at bounding box center [135, 84] width 62 height 13
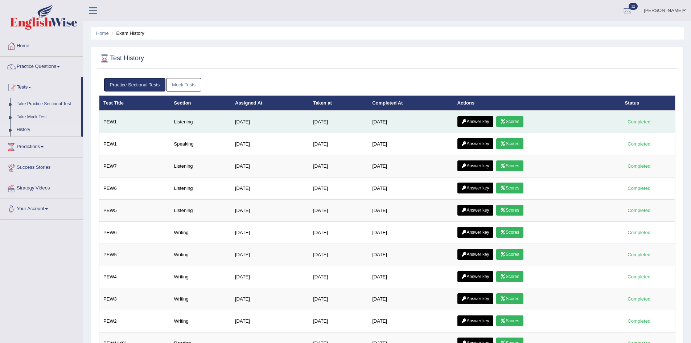
click at [516, 120] on link "Scores" at bounding box center [509, 121] width 27 height 11
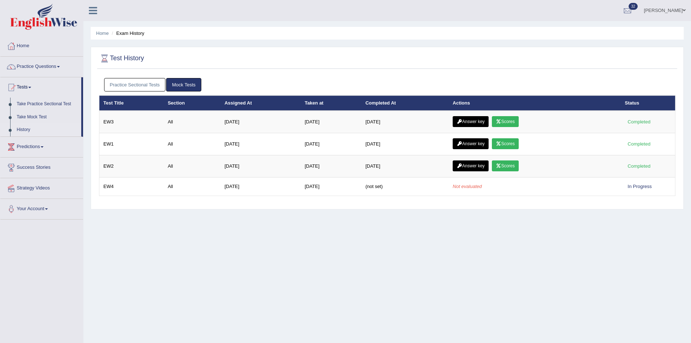
click at [133, 84] on link "Practice Sectional Tests" at bounding box center [135, 84] width 62 height 13
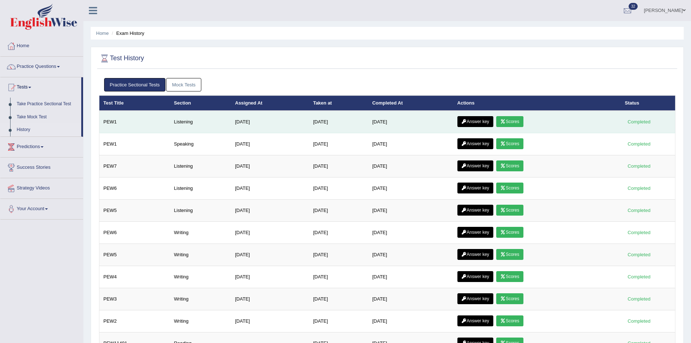
click at [478, 119] on link "Answer key" at bounding box center [475, 121] width 36 height 11
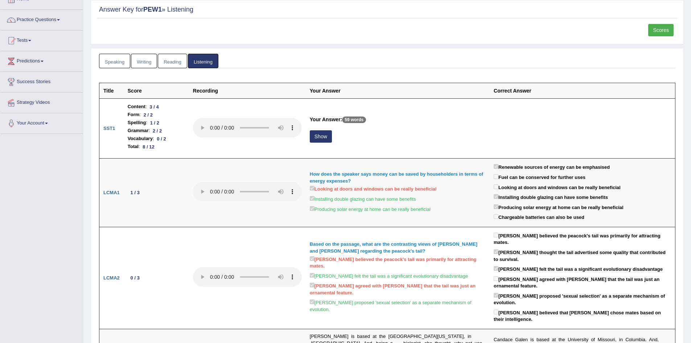
scroll to position [22, 0]
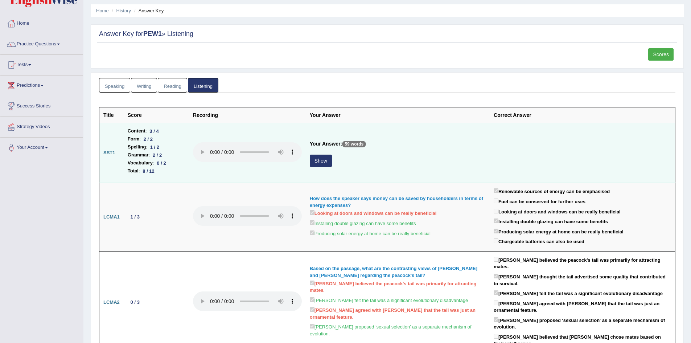
click at [316, 161] on button "Show" at bounding box center [321, 161] width 22 height 12
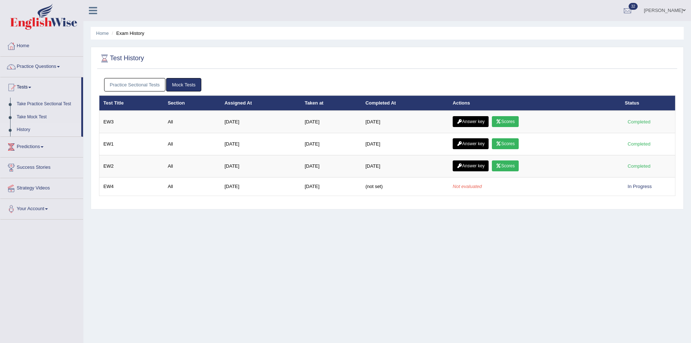
click at [128, 84] on link "Practice Sectional Tests" at bounding box center [135, 84] width 62 height 13
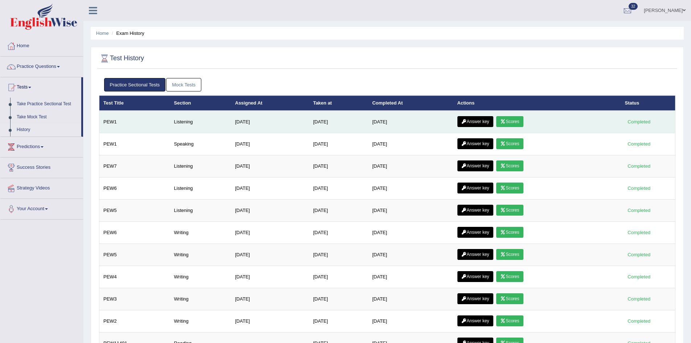
click at [478, 119] on link "Answer key" at bounding box center [475, 121] width 36 height 11
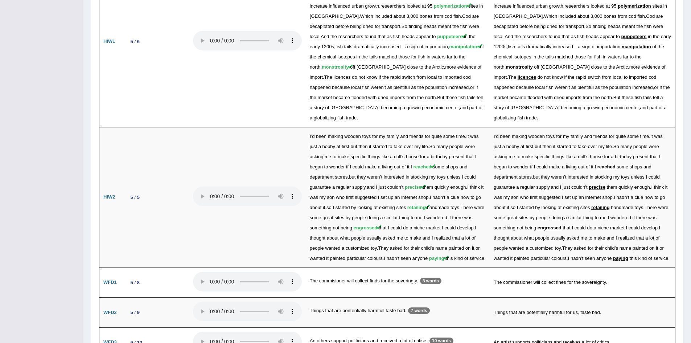
scroll to position [1030, 0]
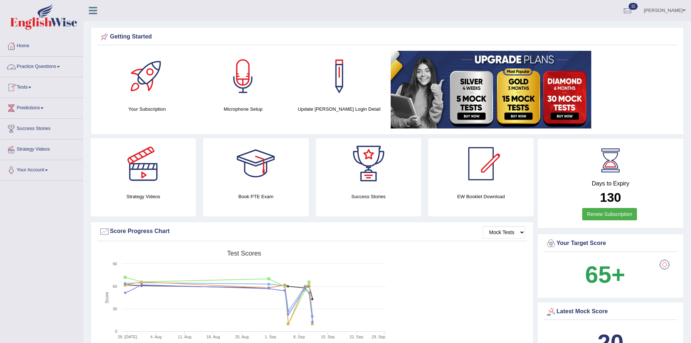
click at [29, 65] on link "Practice Questions" at bounding box center [41, 66] width 83 height 18
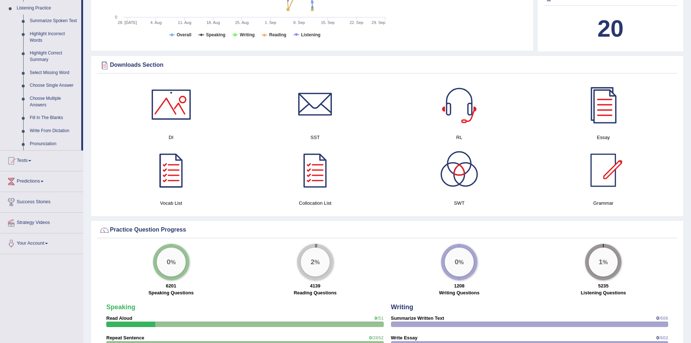
scroll to position [313, 0]
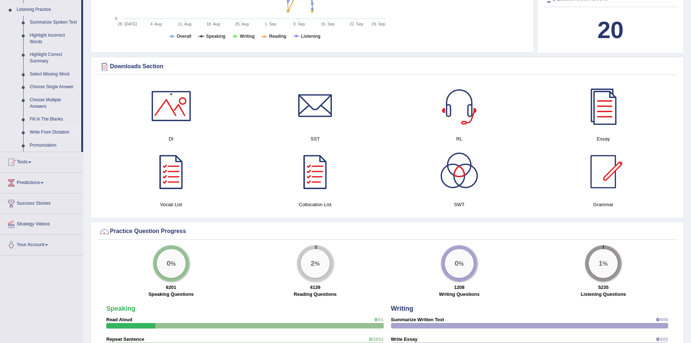
click at [36, 130] on link "Write From Dictation" at bounding box center [53, 132] width 55 height 13
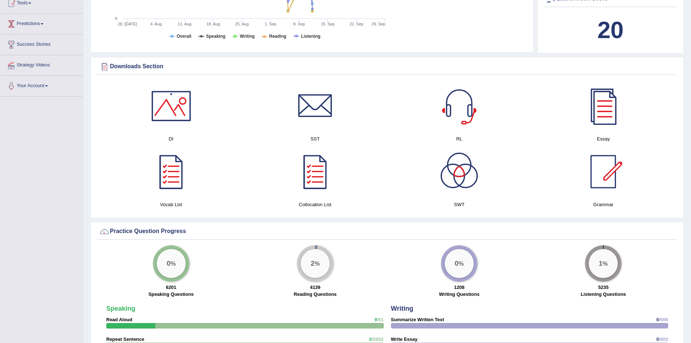
scroll to position [237, 0]
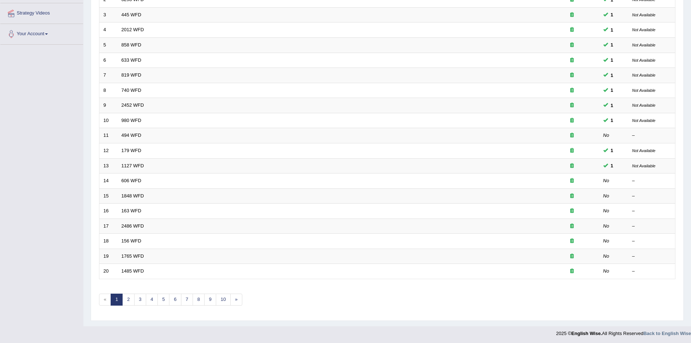
scroll to position [138, 0]
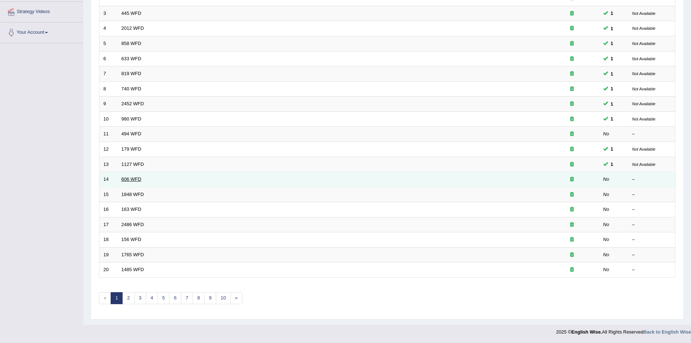
click at [123, 178] on link "606 WFD" at bounding box center [132, 178] width 20 height 5
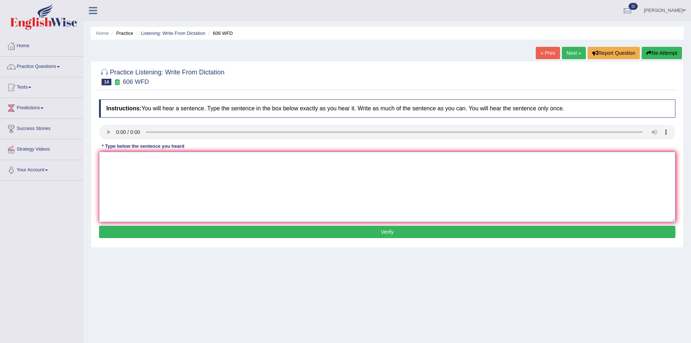
click at [166, 168] on textarea at bounding box center [387, 187] width 576 height 70
click at [120, 167] on textarea "To enrich screen reader interactions, please activate Accessibility in Grammarl…" at bounding box center [387, 187] width 576 height 70
click at [173, 164] on textarea "Students must study the language in French and Greek." at bounding box center [387, 187] width 576 height 70
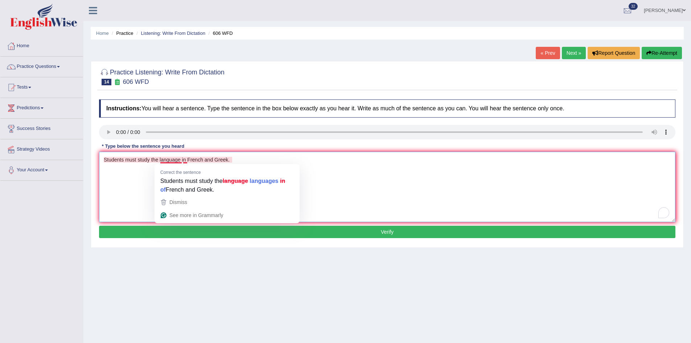
drag, startPoint x: 171, startPoint y: 158, endPoint x: 150, endPoint y: 179, distance: 29.5
click at [150, 179] on textarea "Students must study the language in French and Greek." at bounding box center [387, 187] width 576 height 70
type textarea "Students must study the language in French and Greek."
click at [193, 229] on button "Verify" at bounding box center [387, 232] width 576 height 12
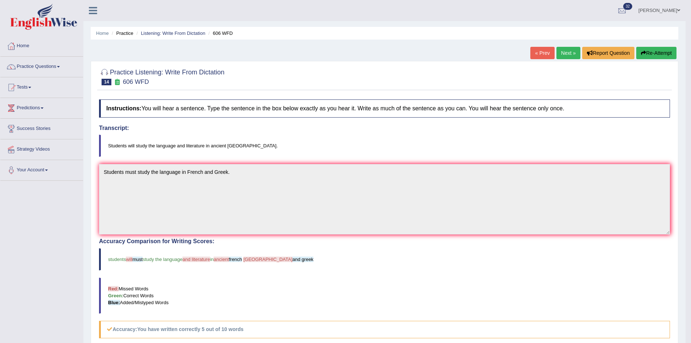
click at [563, 54] on link "Next »" at bounding box center [568, 53] width 24 height 12
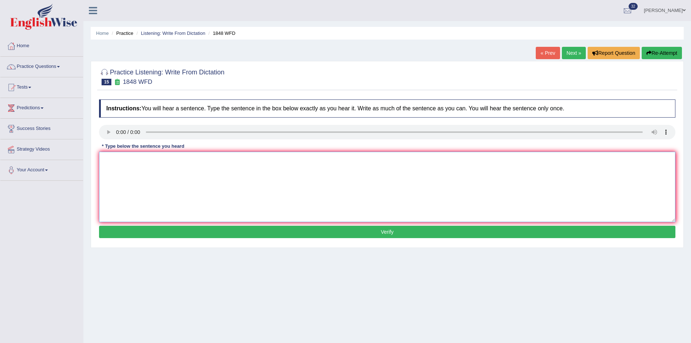
click at [310, 197] on textarea at bounding box center [387, 187] width 576 height 70
click at [206, 182] on textarea "To enrich screen reader interactions, please activate Accessibility in Grammarl…" at bounding box center [387, 187] width 576 height 70
type textarea "p"
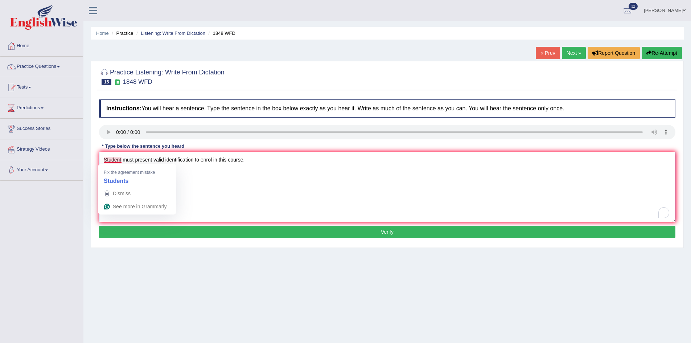
click at [122, 159] on textarea "Student must present valid identification to enrol in this course." at bounding box center [387, 187] width 576 height 70
type textarea "Student Students must present valid identification to enrol in this course."
click at [188, 231] on button "Verify" at bounding box center [387, 232] width 576 height 12
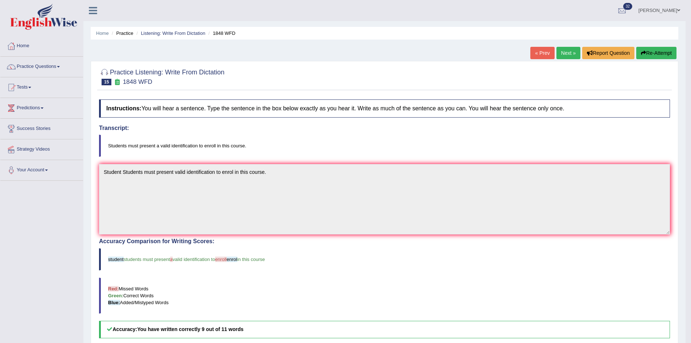
click at [563, 53] on link "Next »" at bounding box center [568, 53] width 24 height 12
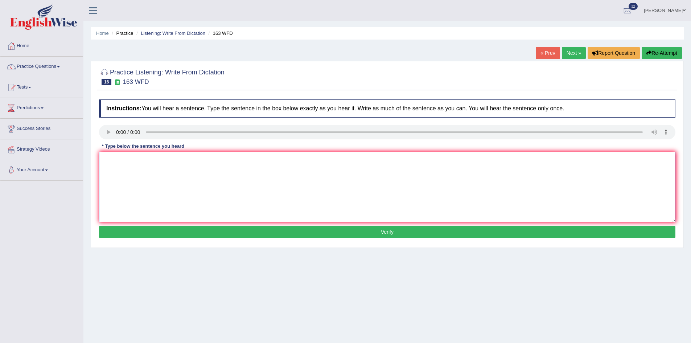
click at [161, 183] on textarea at bounding box center [387, 187] width 576 height 70
click at [126, 154] on textarea "To enrich screen reader interactions, please activate Accessibility in Grammarl…" at bounding box center [387, 187] width 576 height 70
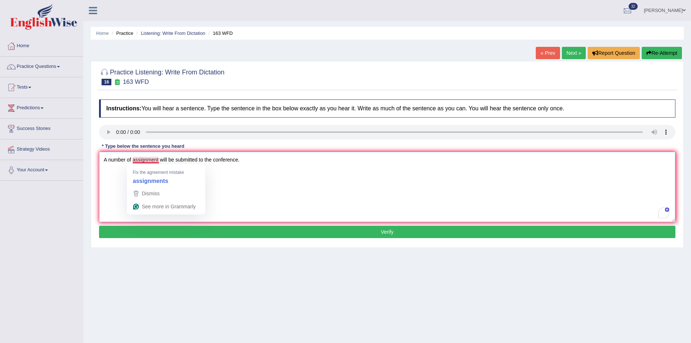
click at [159, 160] on textarea "A number of assignment will be submitted to the conference." at bounding box center [387, 187] width 576 height 70
type textarea "A number of assignments will be submitted to the conference."
click at [190, 231] on button "Verify" at bounding box center [387, 232] width 576 height 12
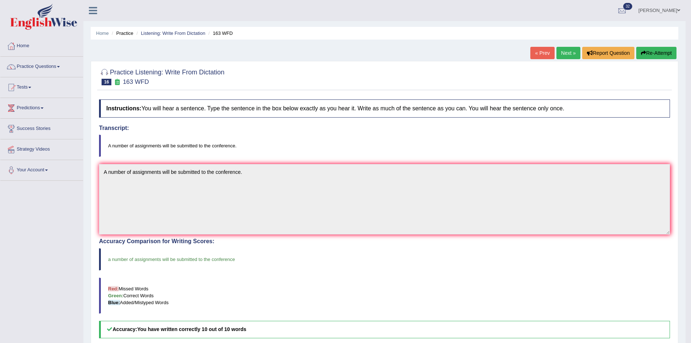
click at [563, 52] on link "Next »" at bounding box center [568, 53] width 24 height 12
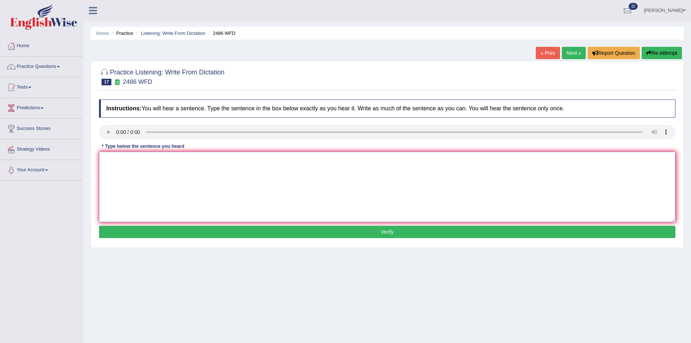
click at [293, 166] on textarea at bounding box center [387, 187] width 576 height 70
drag, startPoint x: 122, startPoint y: 161, endPoint x: 128, endPoint y: 158, distance: 7.1
click at [122, 161] on textarea "To enrich screen reader interactions, please activate Accessibility in Grammarl…" at bounding box center [387, 187] width 576 height 70
type textarea "It is quite clear that facial expressions are different to the clusters."
click at [236, 231] on button "Verify" at bounding box center [387, 232] width 576 height 12
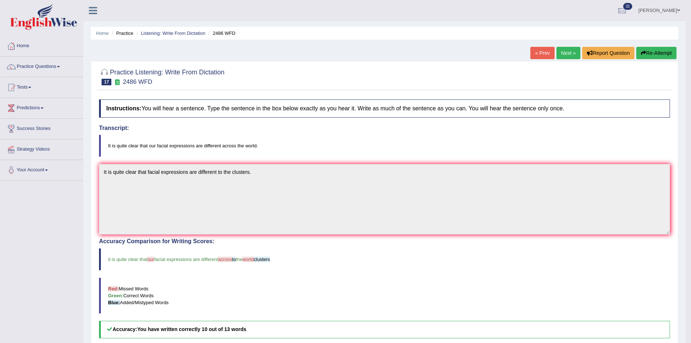
click at [564, 53] on link "Next »" at bounding box center [568, 53] width 24 height 12
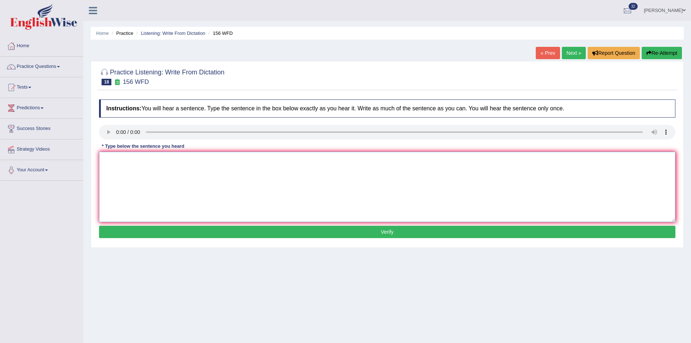
click at [318, 167] on textarea at bounding box center [387, 187] width 576 height 70
click at [130, 156] on textarea "To enrich screen reader interactions, please activate Accessibility in Grammarl…" at bounding box center [387, 187] width 576 height 70
type textarea "Our assignments are due tomorrow."
click at [196, 228] on button "Verify" at bounding box center [387, 232] width 576 height 12
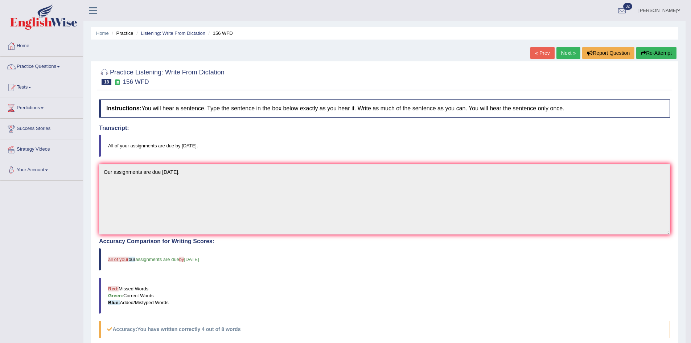
click at [572, 50] on link "Next »" at bounding box center [568, 53] width 24 height 12
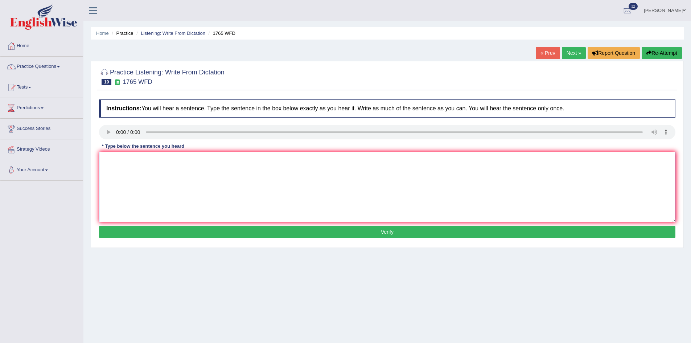
click at [279, 155] on textarea at bounding box center [387, 187] width 576 height 70
click at [112, 159] on textarea "To enrich screen reader interactions, please activate Accessibility in Grammarl…" at bounding box center [387, 187] width 576 height 70
type textarea "P"
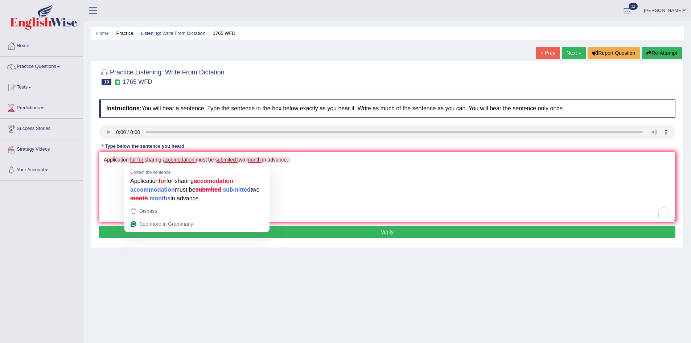
click at [137, 159] on textarea "Application for for sharing accomodation must be submited two month in advance." at bounding box center [387, 187] width 576 height 70
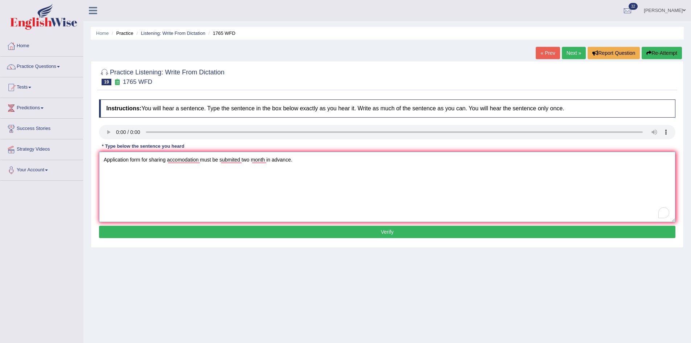
drag, startPoint x: 183, startPoint y: 160, endPoint x: 165, endPoint y: 167, distance: 19.5
click at [165, 167] on textarea "Application form for sharing accomodation must be submited two month in advance." at bounding box center [387, 187] width 576 height 70
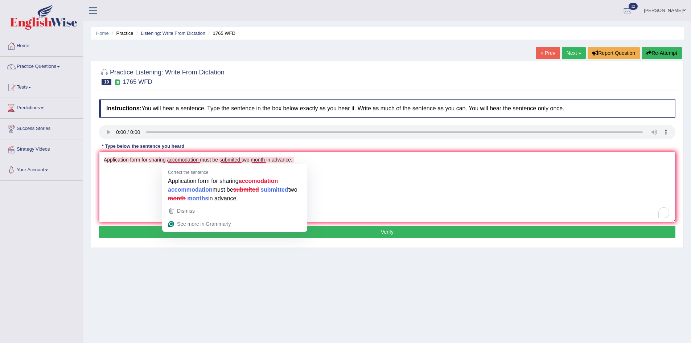
click at [183, 160] on textarea "Application form for sharing accomodation must be submited two month in advance." at bounding box center [387, 187] width 576 height 70
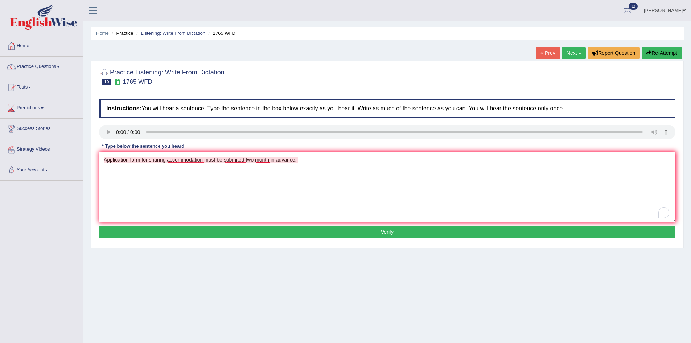
click at [239, 158] on textarea "Application form for sharing accommodation must be submited two month in advanc…" at bounding box center [387, 187] width 576 height 70
drag, startPoint x: 269, startPoint y: 162, endPoint x: 244, endPoint y: 169, distance: 26.3
click at [244, 169] on textarea "Application form for sharing accommodation must be submitted two month in advan…" at bounding box center [387, 187] width 576 height 70
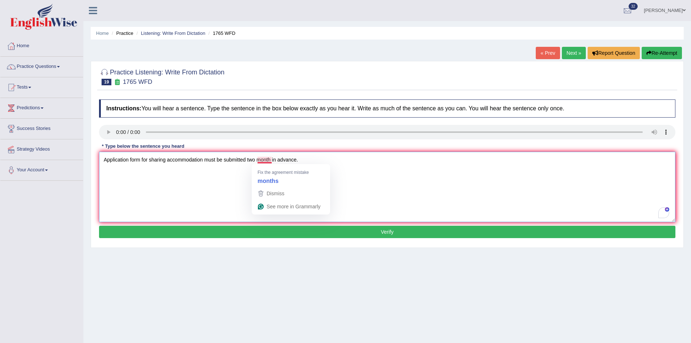
click at [271, 159] on textarea "Application form for sharing accommodation must be submitted two month in advan…" at bounding box center [387, 187] width 576 height 70
type textarea "Application form for sharing accommodation must be submitted two months in adva…"
click at [302, 229] on button "Verify" at bounding box center [387, 232] width 576 height 12
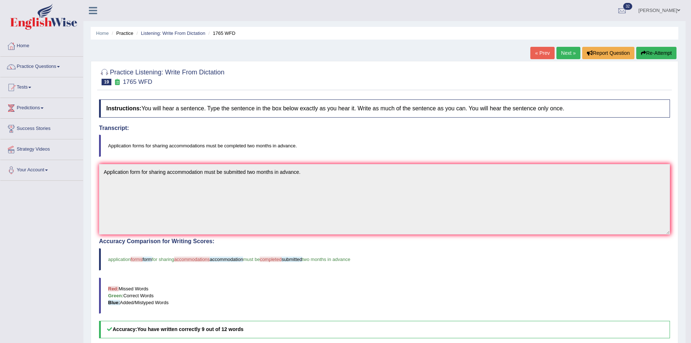
click at [568, 54] on link "Next »" at bounding box center [568, 53] width 24 height 12
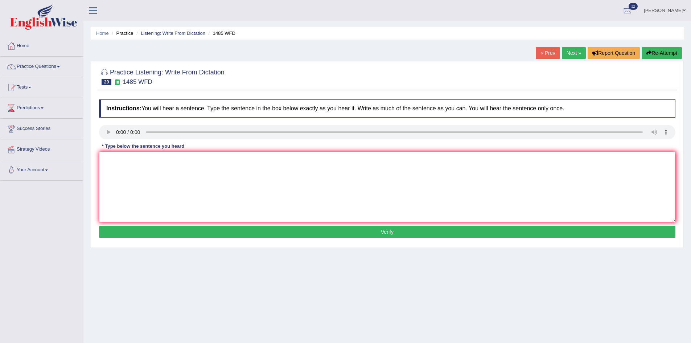
click at [224, 177] on textarea at bounding box center [387, 187] width 576 height 70
click at [125, 169] on textarea "To enrich screen reader interactions, please activate Accessibility in Grammarl…" at bounding box center [387, 187] width 576 height 70
type textarea "Course works gives student chances to thoughrouly"
click at [570, 50] on link "Next »" at bounding box center [574, 53] width 24 height 12
click at [253, 177] on textarea "To enrich screen reader interactions, please activate Accessibility in Grammarl…" at bounding box center [387, 187] width 576 height 70
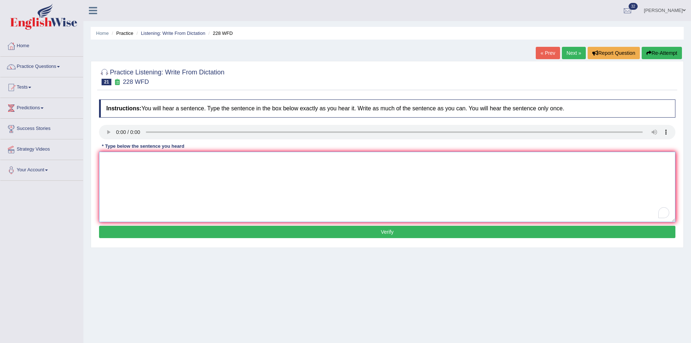
click at [119, 158] on textarea "To enrich screen reader interactions, please activate Accessibility in Grammarl…" at bounding box center [387, 187] width 576 height 70
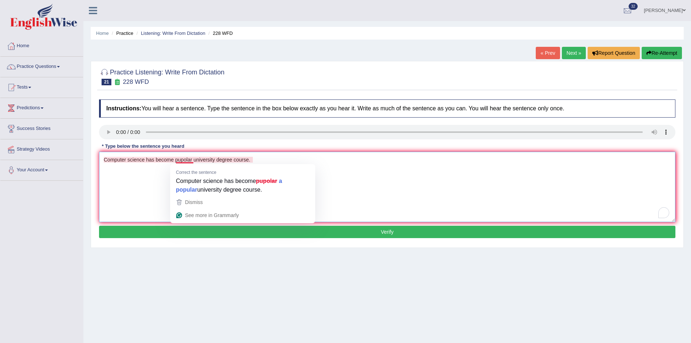
click at [184, 161] on textarea "Computer science has become pupolar university degree course." at bounding box center [387, 187] width 576 height 70
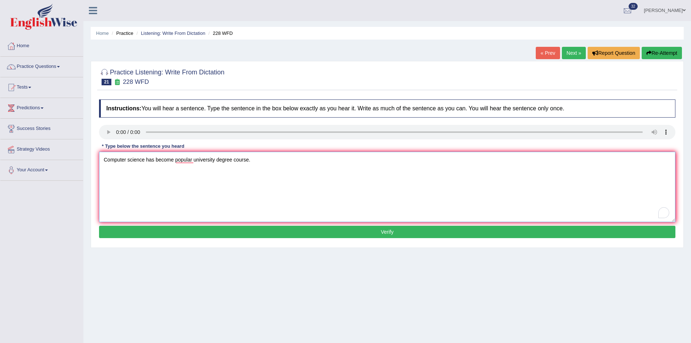
drag, startPoint x: 180, startPoint y: 167, endPoint x: 174, endPoint y: 172, distance: 8.3
click at [174, 172] on textarea "Computer science has become popular university degree course." at bounding box center [387, 187] width 576 height 70
click at [182, 161] on textarea "Computer science has become popular university degree course." at bounding box center [387, 187] width 576 height 70
click at [202, 176] on textarea "Computer science has become popular university degree course." at bounding box center [387, 187] width 576 height 70
type textarea "Computer science has become popular university degree course."
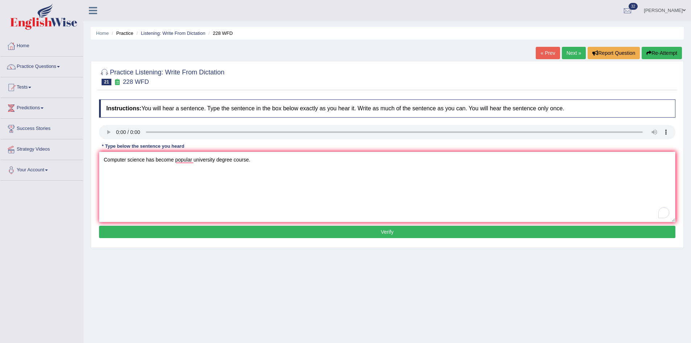
click at [217, 229] on button "Verify" at bounding box center [387, 232] width 576 height 12
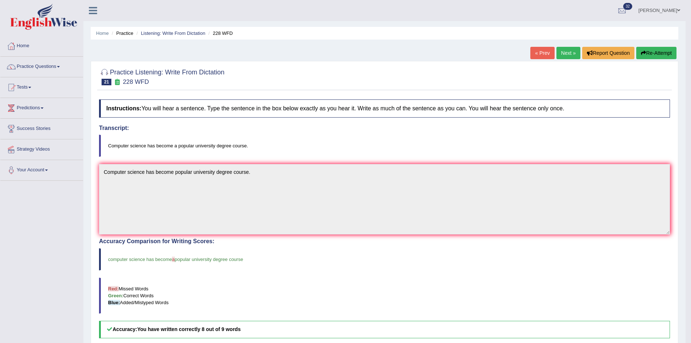
click at [565, 52] on link "Next »" at bounding box center [568, 53] width 24 height 12
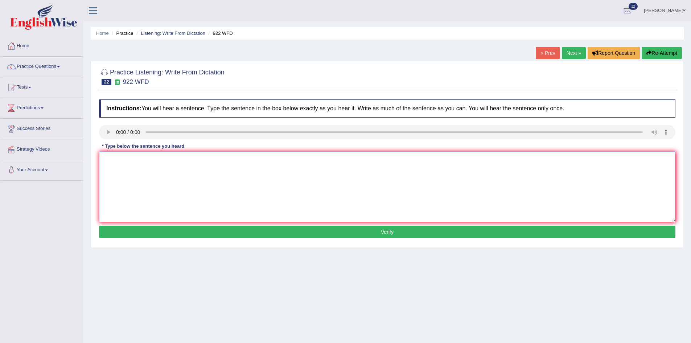
click at [329, 154] on textarea at bounding box center [387, 187] width 576 height 70
click at [143, 160] on textarea "To enrich screen reader interactions, please activate Accessibility in Grammarl…" at bounding box center [387, 187] width 576 height 70
drag, startPoint x: 147, startPoint y: 158, endPoint x: 126, endPoint y: 160, distance: 20.8
click at [126, 160] on textarea "Students preparing to attend the conference must register first." at bounding box center [387, 187] width 576 height 70
type textarea "Students intending to attend the conference must register first."
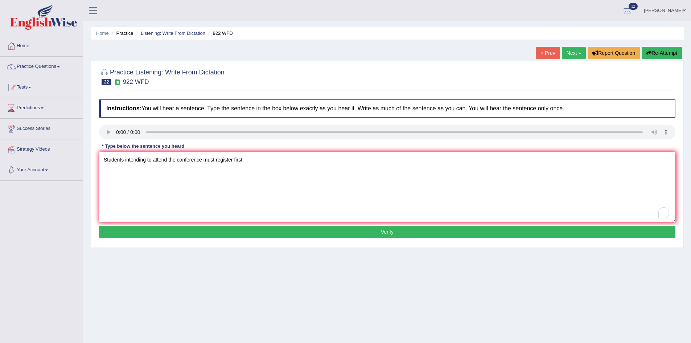
click at [238, 231] on button "Verify" at bounding box center [387, 232] width 576 height 12
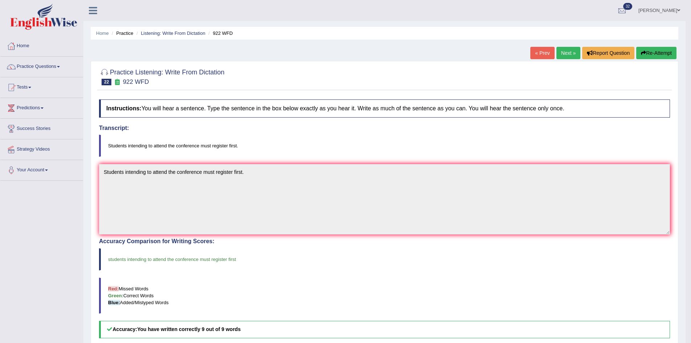
click at [562, 53] on link "Next »" at bounding box center [568, 53] width 24 height 12
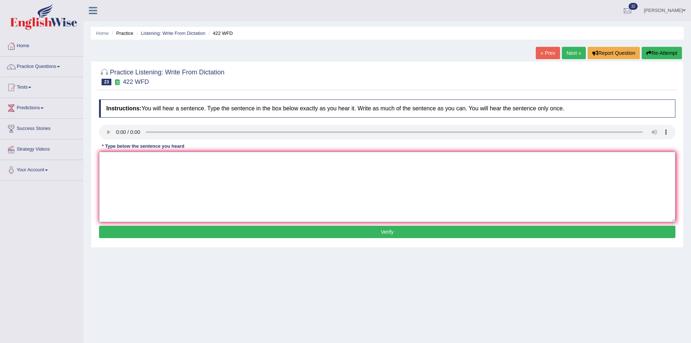
click at [241, 166] on textarea at bounding box center [387, 187] width 576 height 70
click at [120, 164] on textarea "To enrich screen reader interactions, please activate Accessibility in Grammarl…" at bounding box center [387, 187] width 576 height 70
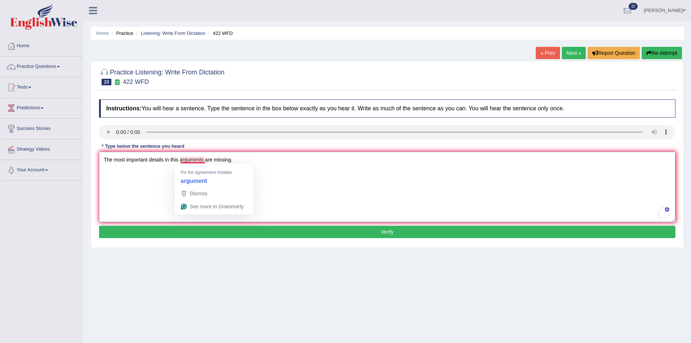
click at [205, 160] on textarea "The most important details in this arguments are missing." at bounding box center [387, 187] width 576 height 70
click at [178, 160] on textarea "The most important details in this arguments are missing." at bounding box center [387, 187] width 576 height 70
click at [178, 155] on textarea "The most important details in this argument are missing." at bounding box center [387, 187] width 576 height 70
click at [181, 160] on textarea "The most important details in this argument are missing." at bounding box center [387, 187] width 576 height 70
drag, startPoint x: 211, startPoint y: 173, endPoint x: 180, endPoint y: 162, distance: 33.3
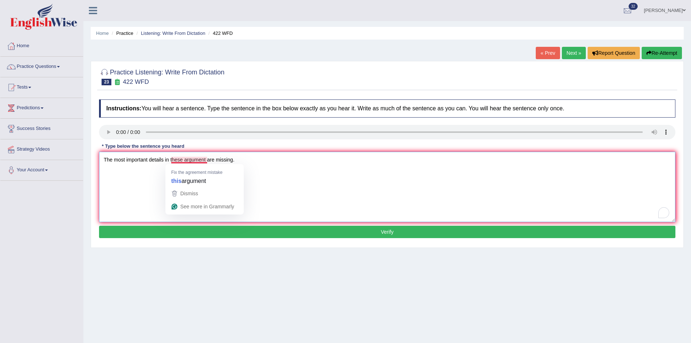
drag, startPoint x: 180, startPoint y: 162, endPoint x: 167, endPoint y: 162, distance: 12.7
click at [167, 162] on textarea "The most important details in these argument are missing." at bounding box center [387, 187] width 576 height 70
drag, startPoint x: 181, startPoint y: 161, endPoint x: 168, endPoint y: 167, distance: 14.6
click at [168, 167] on textarea "The most important details in these argument are missing." at bounding box center [387, 187] width 576 height 70
click at [185, 160] on textarea "The most important details in these argument are missing." at bounding box center [387, 187] width 576 height 70
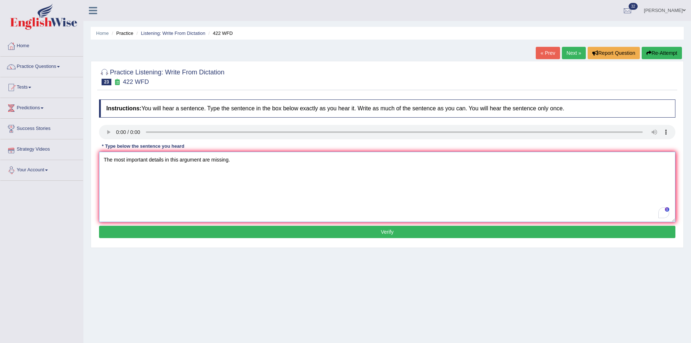
type textarea "The most important details in this argument are missing."
click at [202, 230] on button "Verify" at bounding box center [387, 232] width 576 height 12
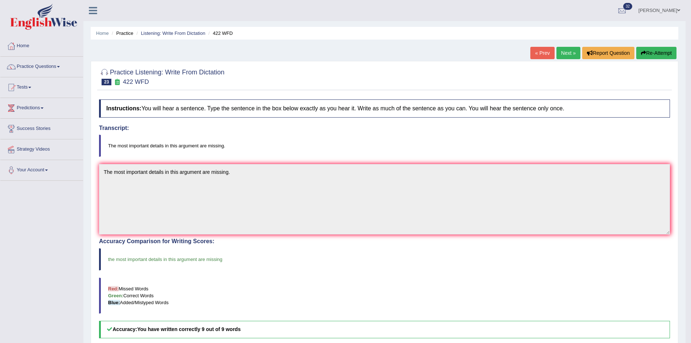
click at [566, 52] on link "Next »" at bounding box center [568, 53] width 24 height 12
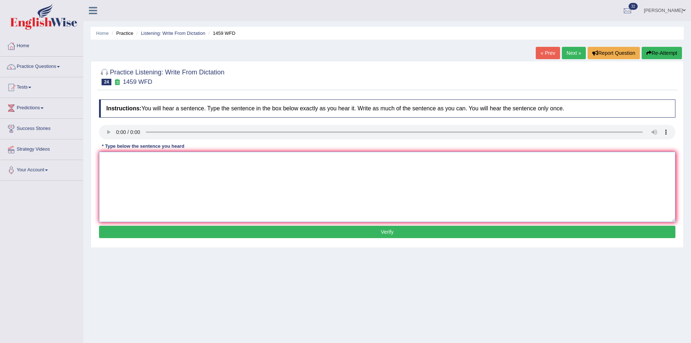
click at [131, 178] on textarea at bounding box center [387, 187] width 576 height 70
type textarea "All experements and experence are detailed in manual."
click at [326, 230] on button "Verify" at bounding box center [387, 232] width 576 height 12
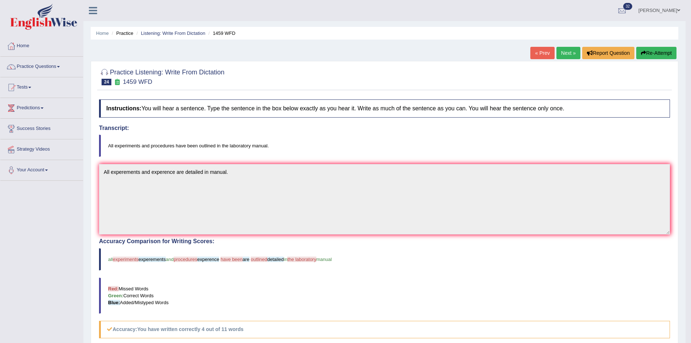
click at [567, 50] on link "Next »" at bounding box center [568, 53] width 24 height 12
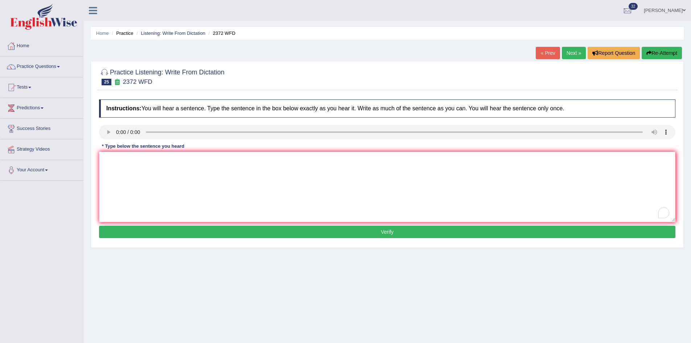
click at [112, 151] on div "Instructions: You will hear a sentence. Type the sentence in the box below exac…" at bounding box center [387, 170] width 580 height 148
click at [113, 161] on textarea "To enrich screen reader interactions, please activate Accessibility in Grammarl…" at bounding box center [387, 187] width 576 height 70
click at [232, 164] on textarea "We must signed in the assignment by the end of the semister." at bounding box center [387, 187] width 576 height 70
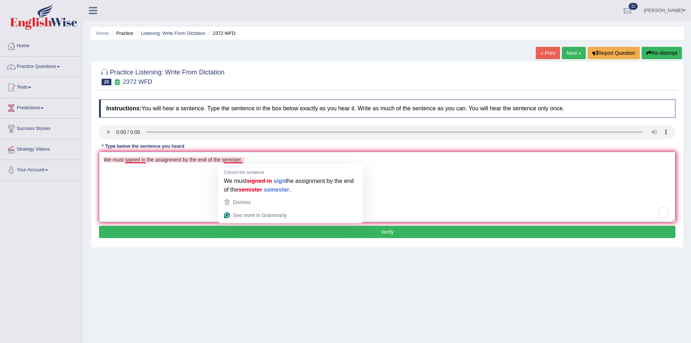
click at [234, 161] on textarea "We must signed in the assignment by the end of the semister." at bounding box center [387, 187] width 576 height 70
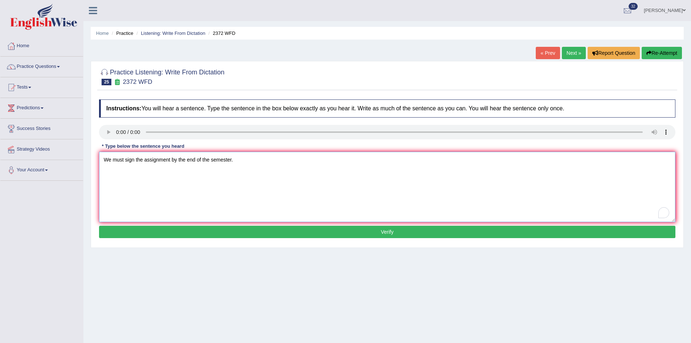
drag, startPoint x: 242, startPoint y: 222, endPoint x: 239, endPoint y: 229, distance: 7.1
click at [240, 227] on div "Instructions: You will hear a sentence. Type the sentence in the box below exac…" at bounding box center [387, 170] width 580 height 148
type textarea "We must sign the assignment by the end of the semester."
click at [238, 229] on button "Verify" at bounding box center [387, 232] width 576 height 12
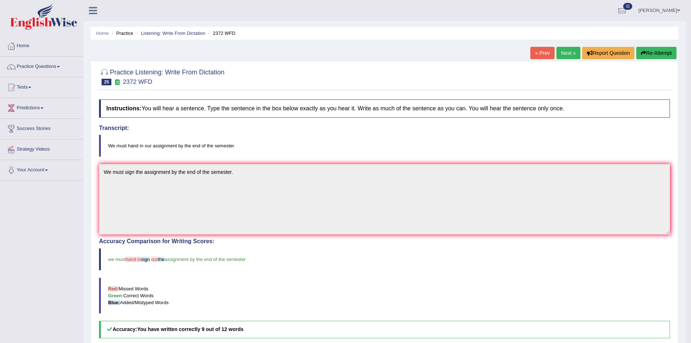
click at [562, 49] on link "Next »" at bounding box center [568, 53] width 24 height 12
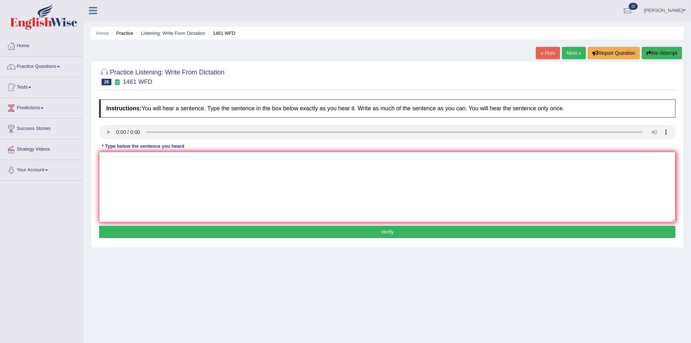
click at [335, 166] on textarea at bounding box center [387, 187] width 576 height 70
click at [127, 159] on textarea "To enrich screen reader interactions, please activate Accessibility in Grammarl…" at bounding box center [387, 187] width 576 height 70
type textarea "My sister runs a business about small toys."
click at [183, 231] on button "Verify" at bounding box center [387, 232] width 576 height 12
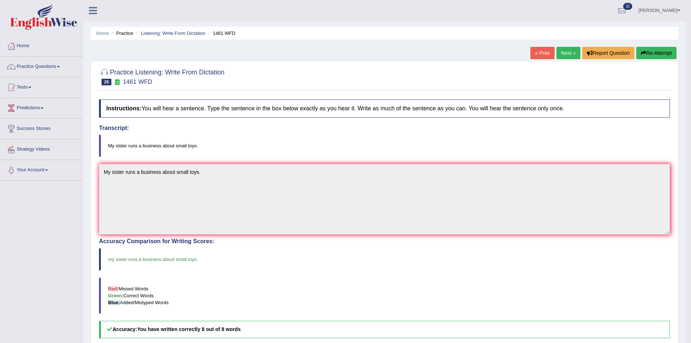
click at [563, 49] on link "Next »" at bounding box center [568, 53] width 24 height 12
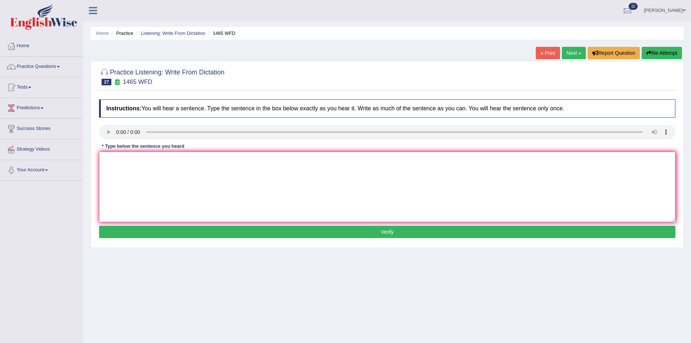
click at [126, 163] on textarea at bounding box center [387, 187] width 576 height 70
click at [163, 159] on textarea "You can find the complain dform in the website." at bounding box center [387, 187] width 576 height 70
click at [177, 158] on textarea "You can find the complained dform in the website." at bounding box center [387, 187] width 576 height 70
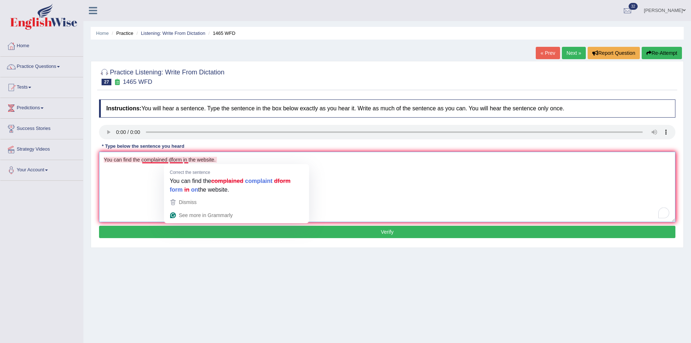
drag, startPoint x: 189, startPoint y: 159, endPoint x: 171, endPoint y: 161, distance: 17.5
click at [171, 161] on textarea "You can find the complained dform in the website." at bounding box center [387, 187] width 576 height 70
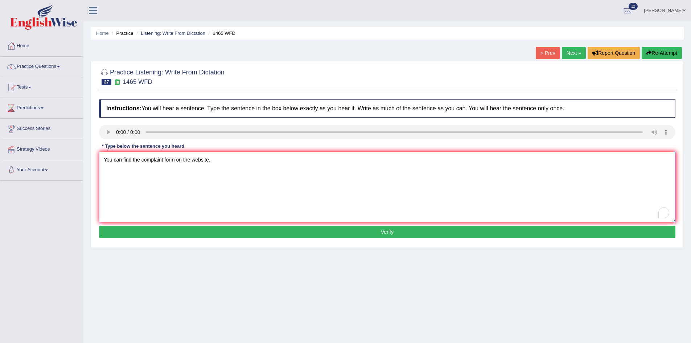
type textarea "You can find the complaint form on the website."
click at [189, 231] on button "Verify" at bounding box center [387, 232] width 576 height 12
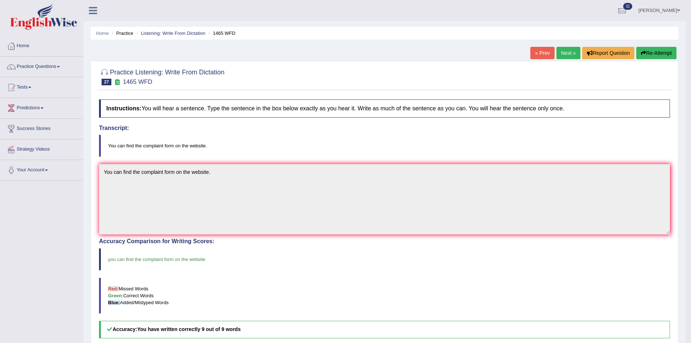
click at [568, 52] on link "Next »" at bounding box center [568, 53] width 24 height 12
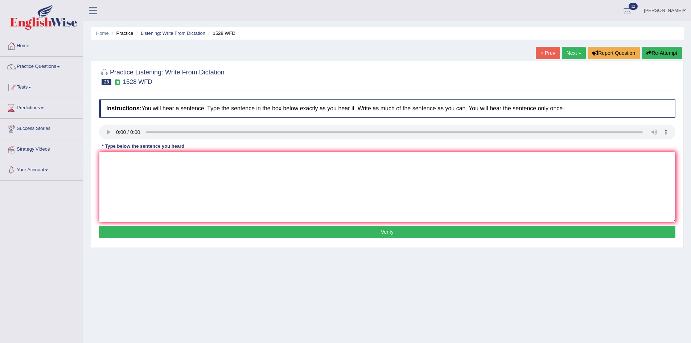
click at [268, 176] on textarea at bounding box center [387, 187] width 576 height 70
click at [114, 164] on textarea "To enrich screen reader interactions, please activate Accessibility in Grammarl…" at bounding box center [387, 187] width 576 height 70
type textarea "We are looking at introducing a new marking form that are both engaging."
click at [274, 231] on button "Verify" at bounding box center [387, 232] width 576 height 12
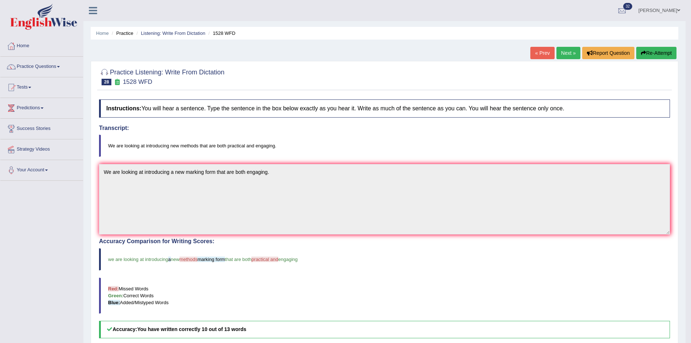
click at [563, 52] on link "Next »" at bounding box center [568, 53] width 24 height 12
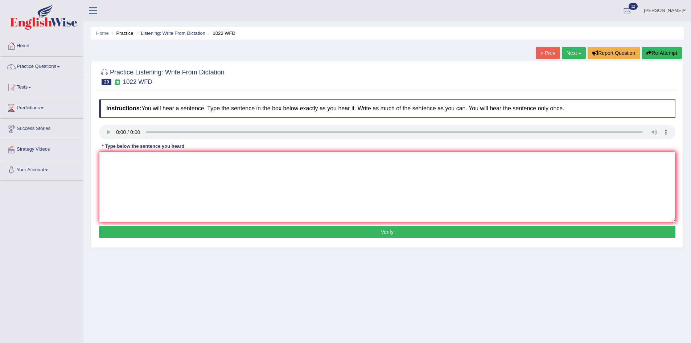
click at [235, 190] on textarea at bounding box center [387, 187] width 576 height 70
drag, startPoint x: 112, startPoint y: 160, endPoint x: 114, endPoint y: 168, distance: 7.7
click at [112, 161] on textarea "To enrich screen reader interactions, please activate Accessibility in Grammarl…" at bounding box center [387, 187] width 576 height 70
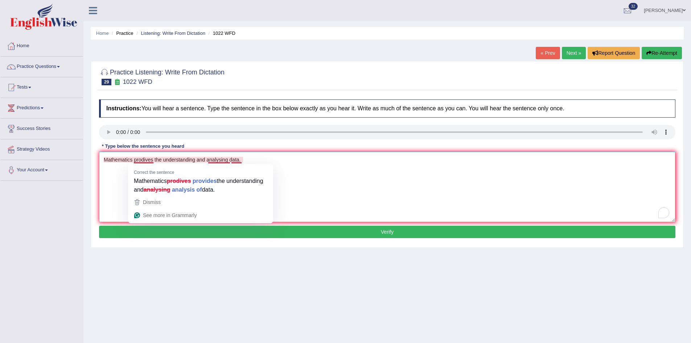
click at [155, 158] on textarea "Mathematics prodives the understanding and analysing data." at bounding box center [387, 187] width 576 height 70
drag, startPoint x: 154, startPoint y: 159, endPoint x: 139, endPoint y: 160, distance: 14.9
click at [139, 160] on textarea "Mathematics prodives the understanding and analysing data." at bounding box center [387, 187] width 576 height 70
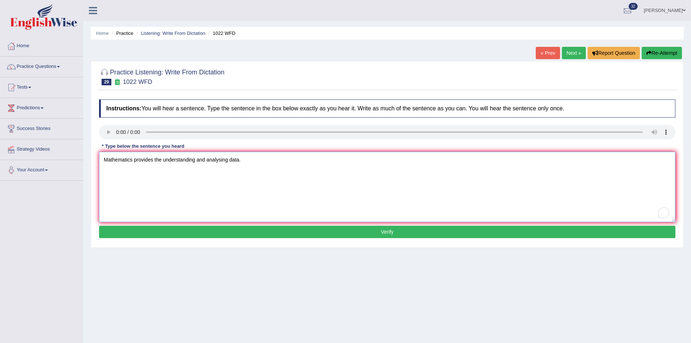
type textarea "Mathematics provides the understanding and analysing data."
click at [255, 225] on div "Instructions: You will hear a sentence. Type the sentence in the box below exac…" at bounding box center [387, 170] width 580 height 148
click at [248, 231] on button "Verify" at bounding box center [387, 232] width 576 height 12
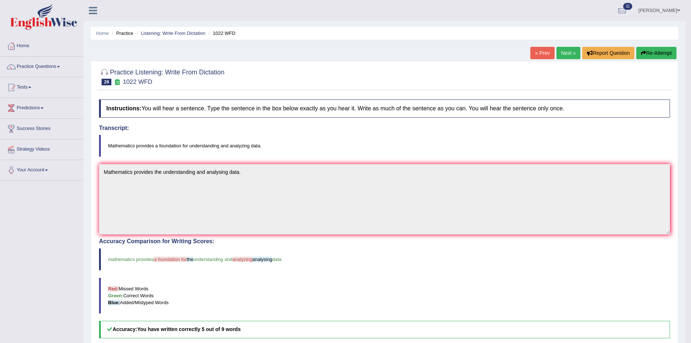
click at [569, 50] on link "Next »" at bounding box center [568, 53] width 24 height 12
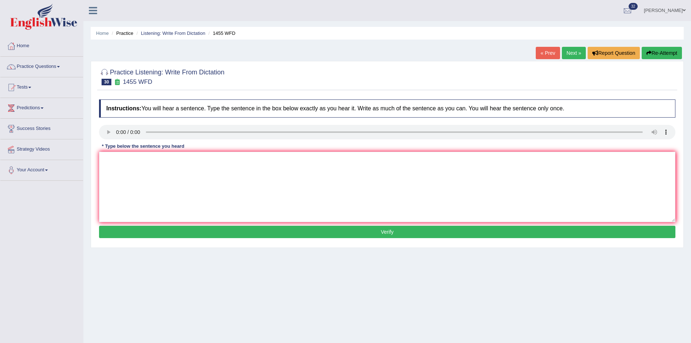
click at [568, 51] on link "Next »" at bounding box center [574, 53] width 24 height 12
click at [126, 163] on textarea at bounding box center [387, 187] width 576 height 70
type textarea "Chemical reactions are com"
click at [570, 51] on link "Next »" at bounding box center [574, 53] width 24 height 12
click at [124, 160] on textarea at bounding box center [387, 187] width 576 height 70
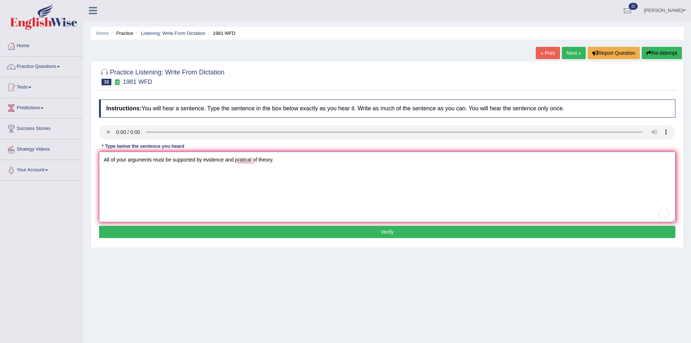
type textarea "All of your arguments must be supported by evidence and pratical of theory."
click at [256, 229] on button "Verify" at bounding box center [387, 232] width 576 height 12
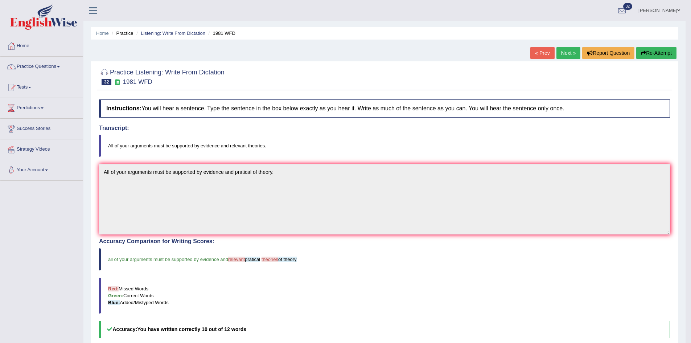
click at [563, 50] on link "Next »" at bounding box center [568, 53] width 24 height 12
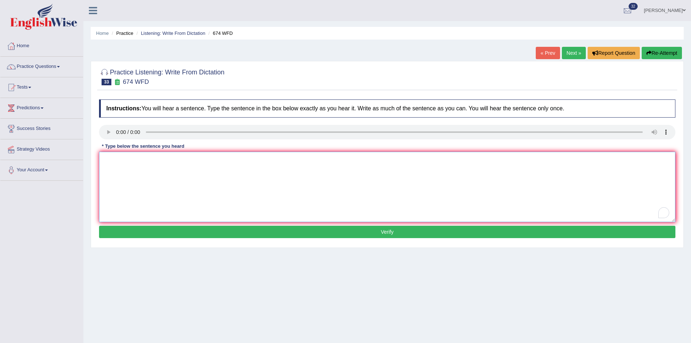
click at [120, 153] on textarea "To enrich screen reader interactions, please activate Accessibility in Grammarl…" at bounding box center [387, 187] width 576 height 70
type textarea "Umemployments has falling to the lowest in years."
click at [177, 228] on button "Verify" at bounding box center [387, 232] width 576 height 12
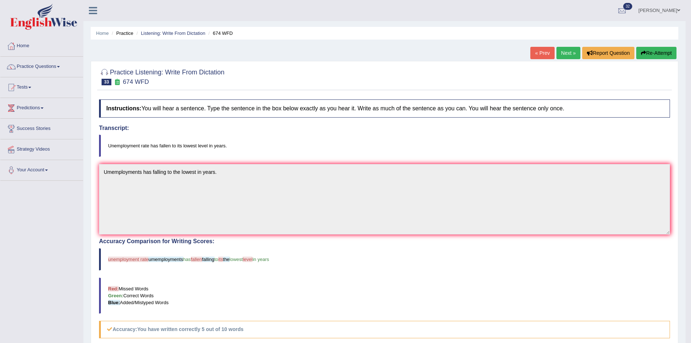
click at [565, 49] on link "Next »" at bounding box center [568, 53] width 24 height 12
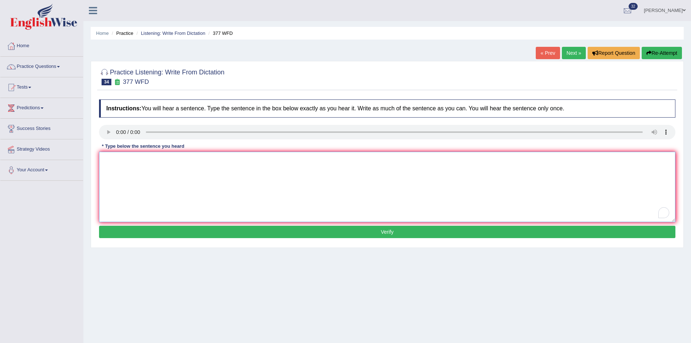
click at [254, 189] on textarea "To enrich screen reader interactions, please activate Accessibility in Grammarl…" at bounding box center [387, 187] width 576 height 70
click at [116, 159] on textarea "To enrich screen reader interactions, please activate Accessibility in Grammarl…" at bounding box center [387, 187] width 576 height 70
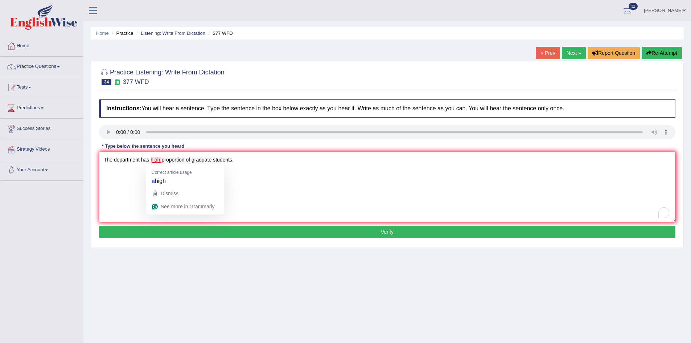
click at [159, 159] on textarea "The department has high proportion of graduate students." at bounding box center [387, 187] width 576 height 70
click at [162, 158] on textarea "The department has high proportion of graduate students." at bounding box center [387, 187] width 576 height 70
type textarea "The department has higher proportion of graduate students."
click at [196, 226] on button "Verify" at bounding box center [387, 232] width 576 height 12
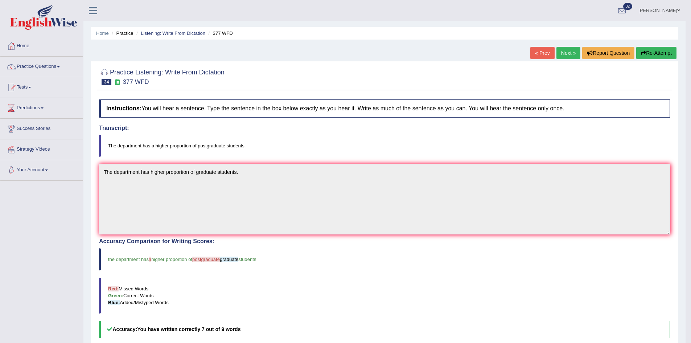
click at [563, 53] on link "Next »" at bounding box center [568, 53] width 24 height 12
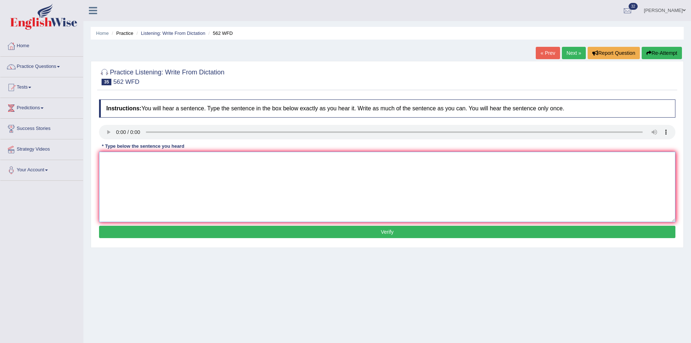
click at [114, 163] on textarea at bounding box center [387, 187] width 576 height 70
type textarea "The gap between the poor and the rich has not decreased."
click at [280, 231] on button "Verify" at bounding box center [387, 232] width 576 height 12
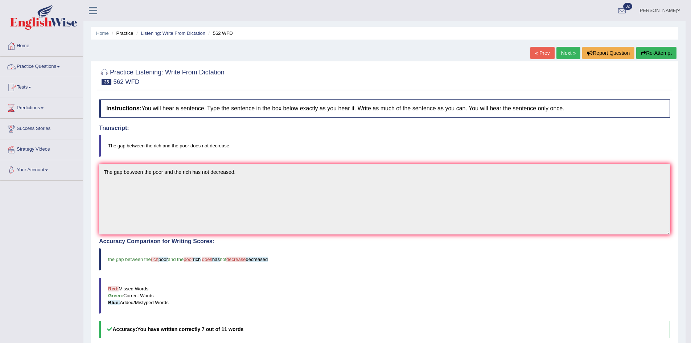
click at [47, 66] on link "Practice Questions" at bounding box center [41, 66] width 83 height 18
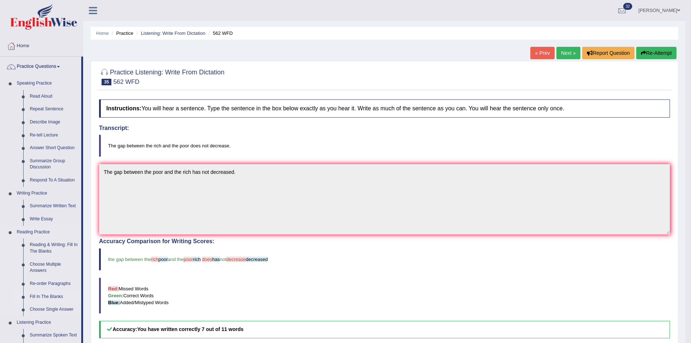
click at [36, 295] on link "Fill In The Blanks" at bounding box center [53, 296] width 55 height 13
